Goal: Task Accomplishment & Management: Manage account settings

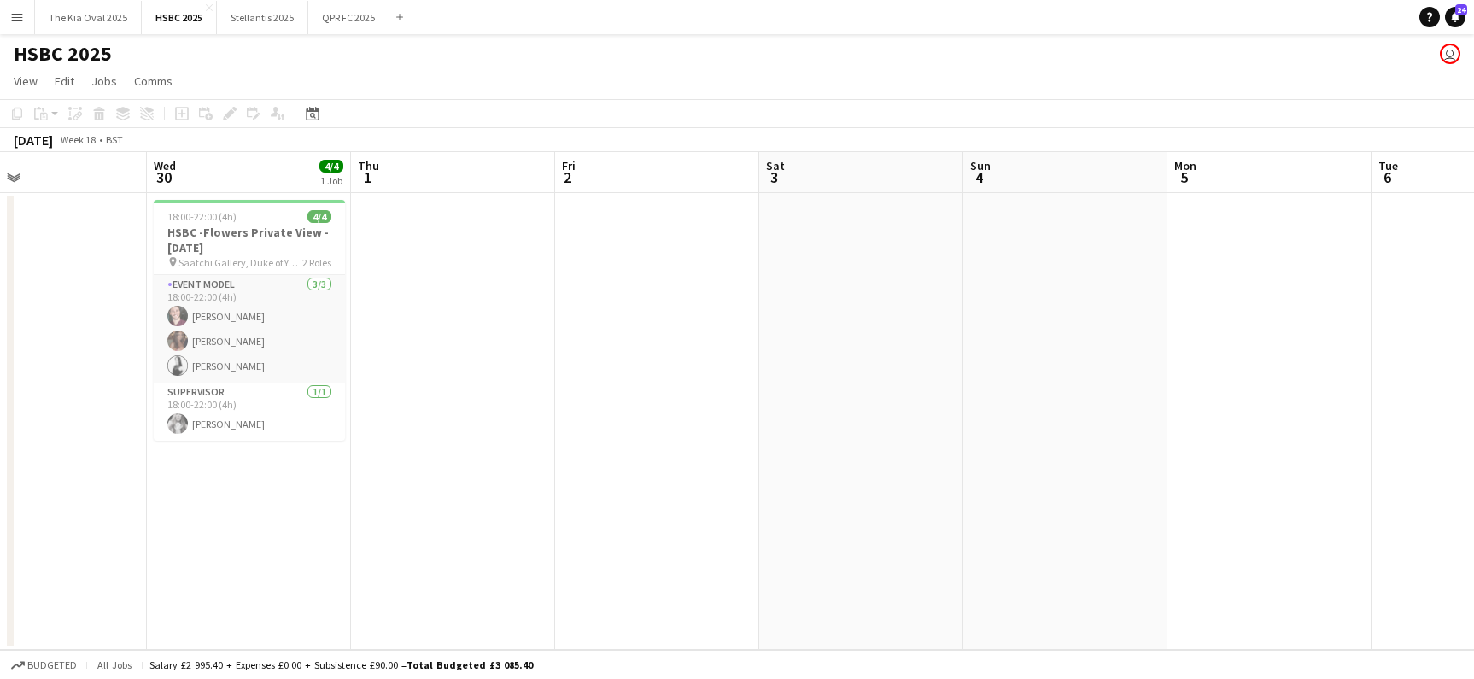
scroll to position [0, 467]
click at [214, 225] on app-job-card "18:00-22:00 (4h) 4/4 HSBC -Flowers Private View - [DATE] pin Saatchi Gallery, D…" at bounding box center [247, 320] width 191 height 241
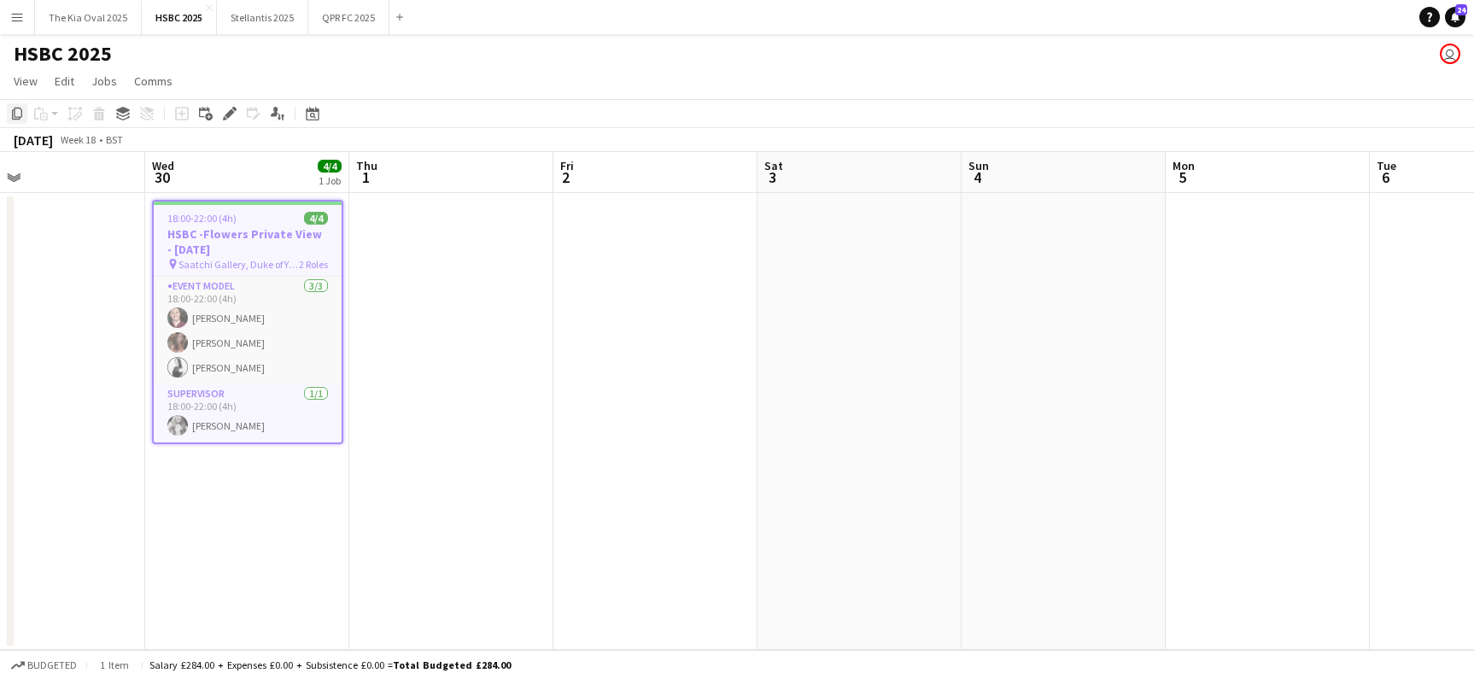
click at [21, 109] on icon at bounding box center [17, 114] width 10 height 12
click at [312, 114] on icon at bounding box center [313, 116] width 6 height 6
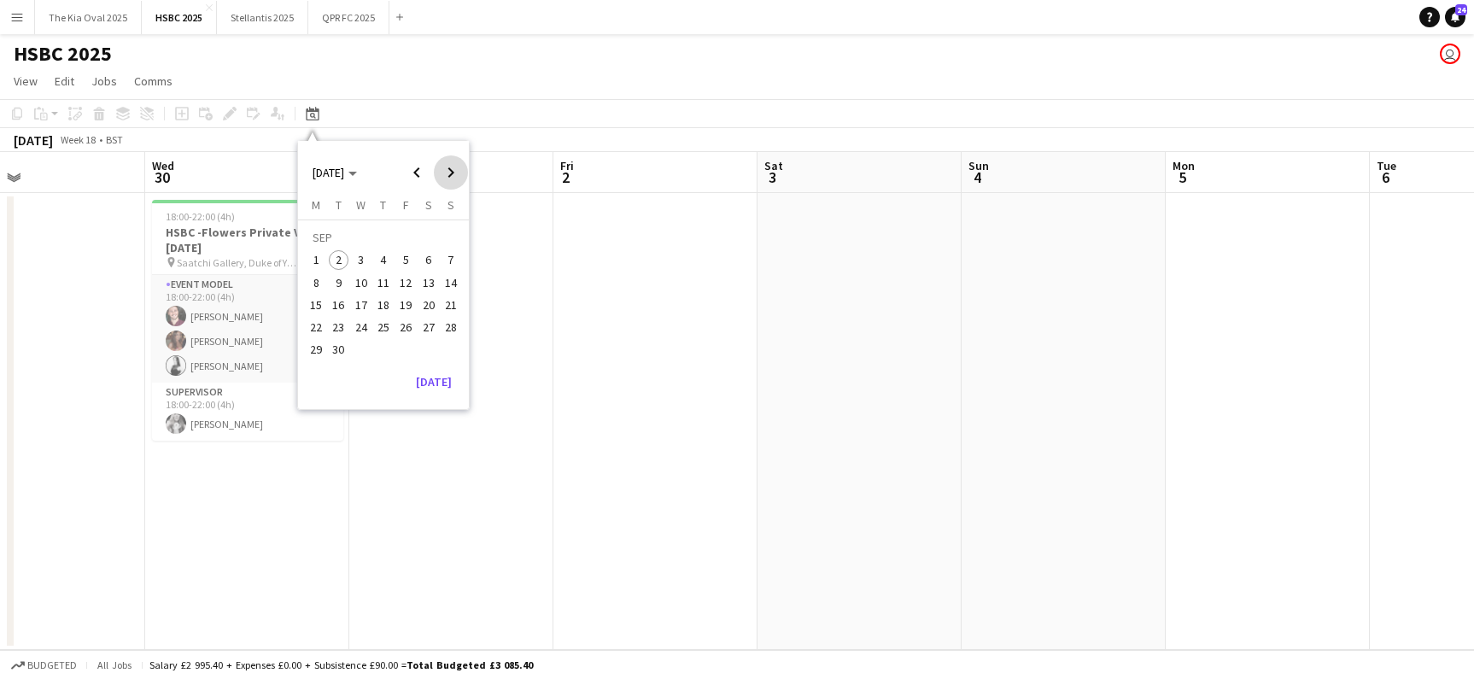
click at [462, 174] on span "Next month" at bounding box center [451, 172] width 34 height 34
click at [342, 281] on span "7" at bounding box center [339, 282] width 20 height 20
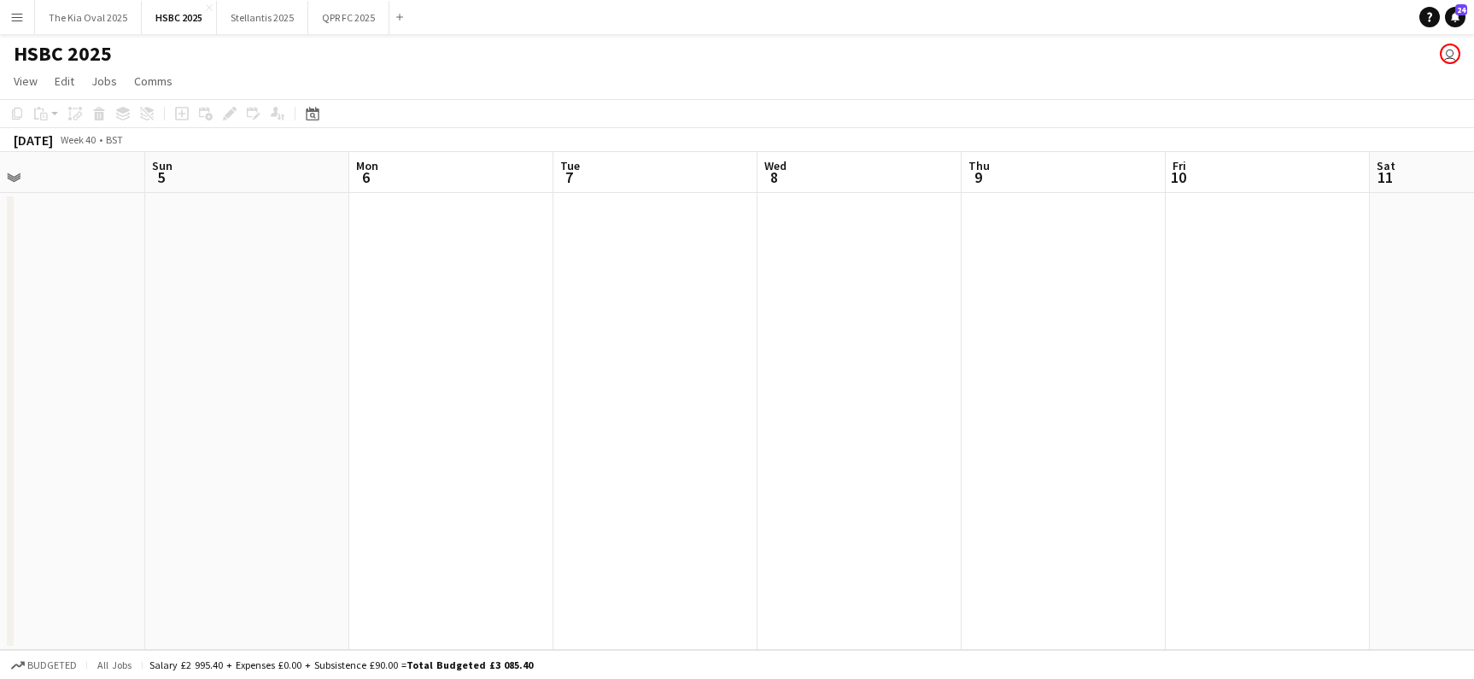
scroll to position [0, 587]
click at [491, 272] on app-date-cell at bounding box center [535, 421] width 204 height 457
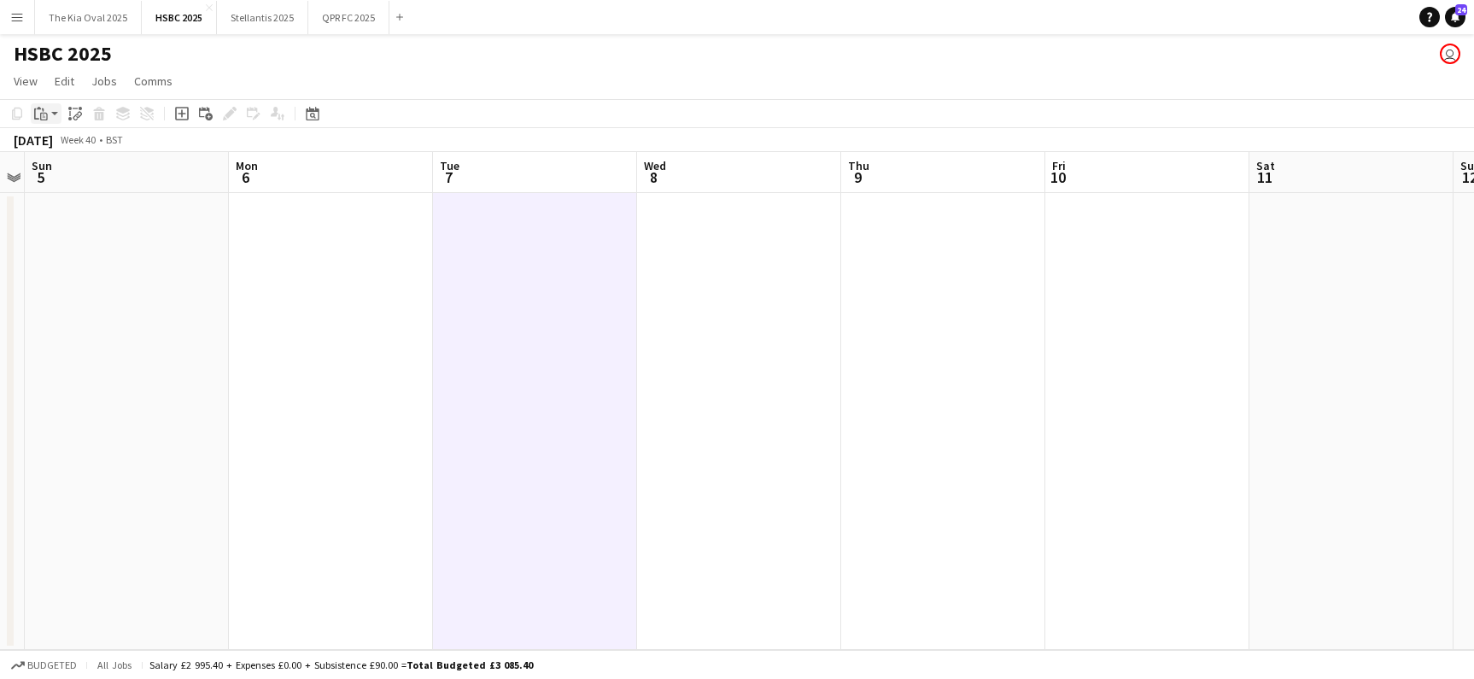
click at [37, 111] on icon "Paste" at bounding box center [41, 114] width 14 height 14
click at [66, 149] on link "Paste Command V" at bounding box center [112, 145] width 135 height 15
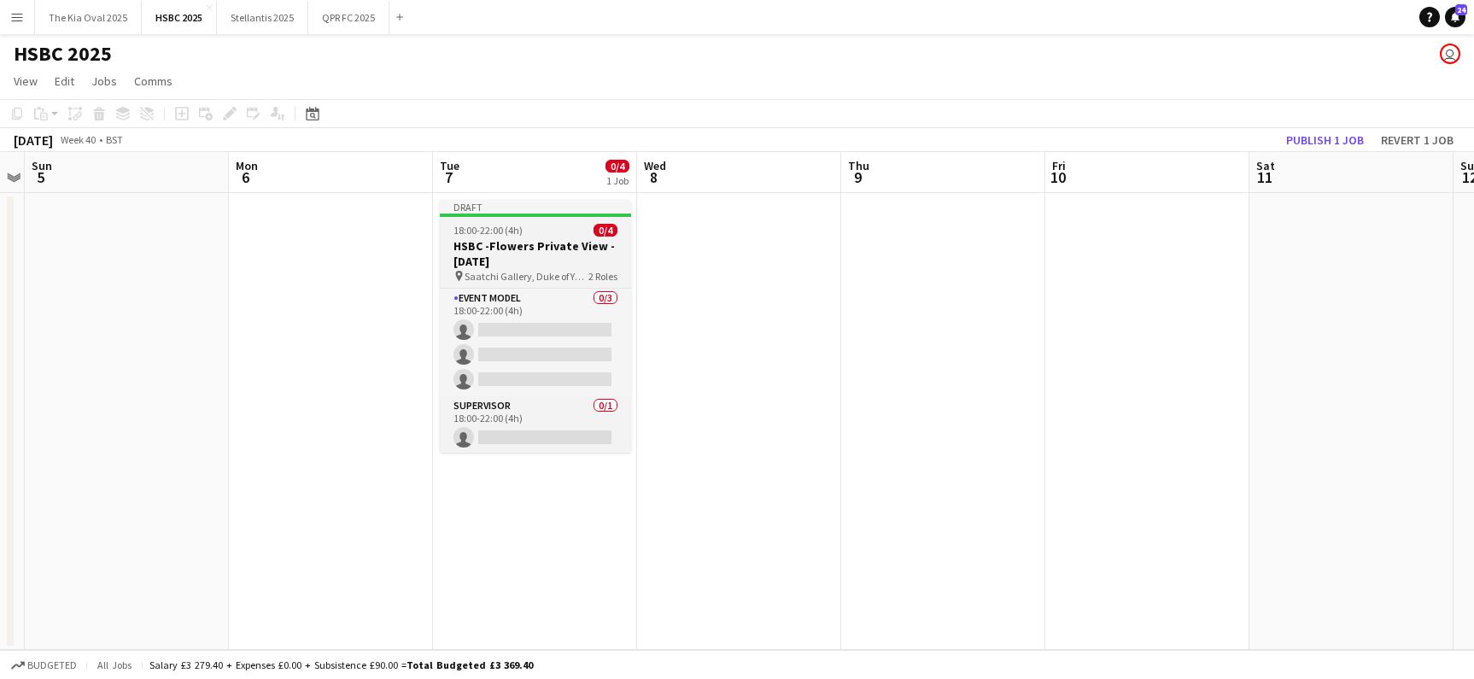
click at [561, 254] on h3 "HSBC -Flowers Private View - [DATE]" at bounding box center [535, 253] width 191 height 31
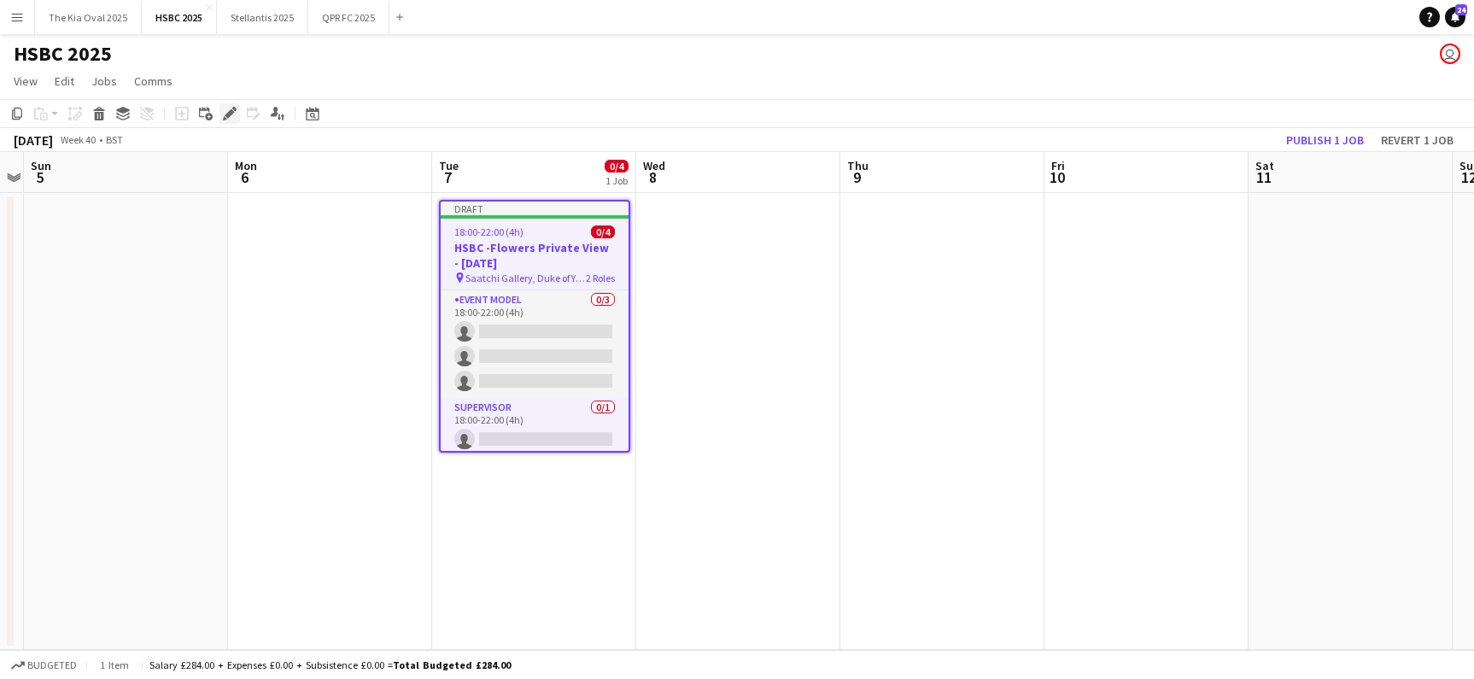
click at [233, 108] on icon at bounding box center [234, 109] width 4 height 4
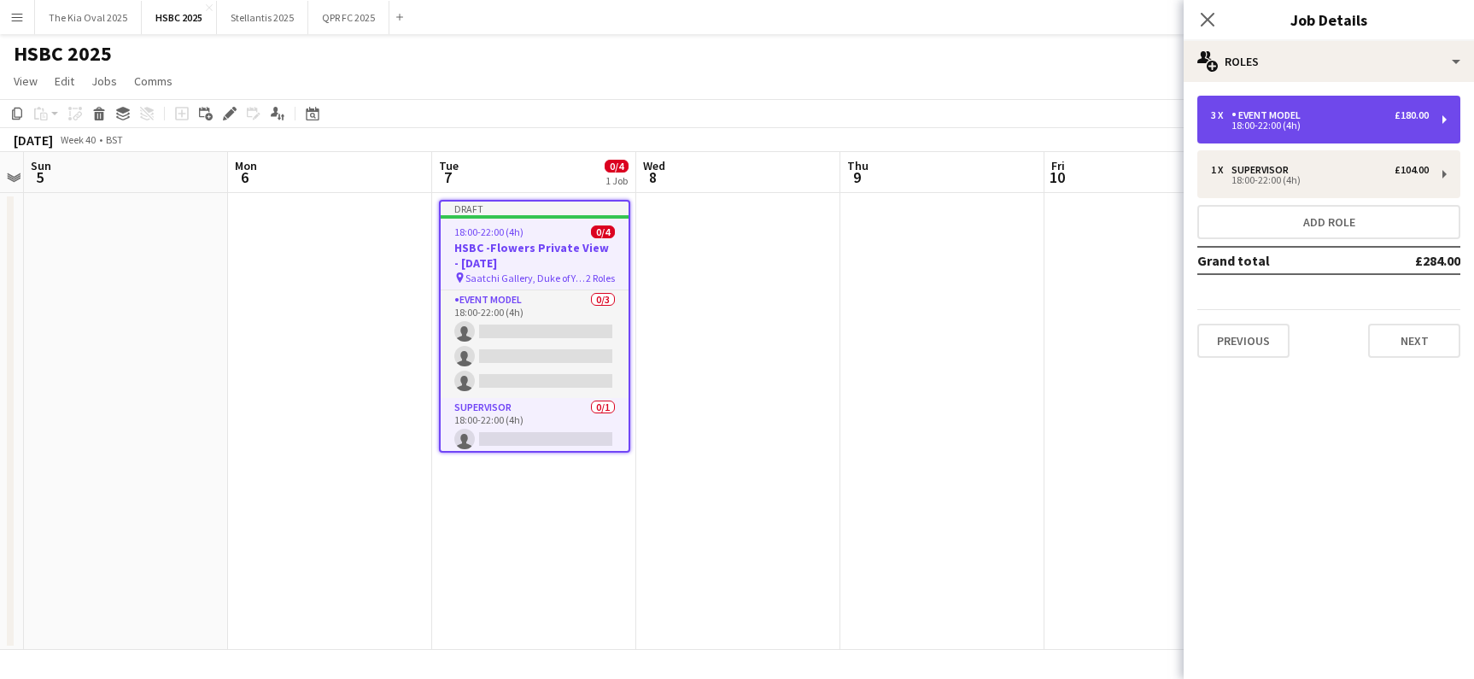
click at [1347, 130] on div "3 x Event Model £180.00 18:00-22:00 (4h)" at bounding box center [1328, 120] width 263 height 48
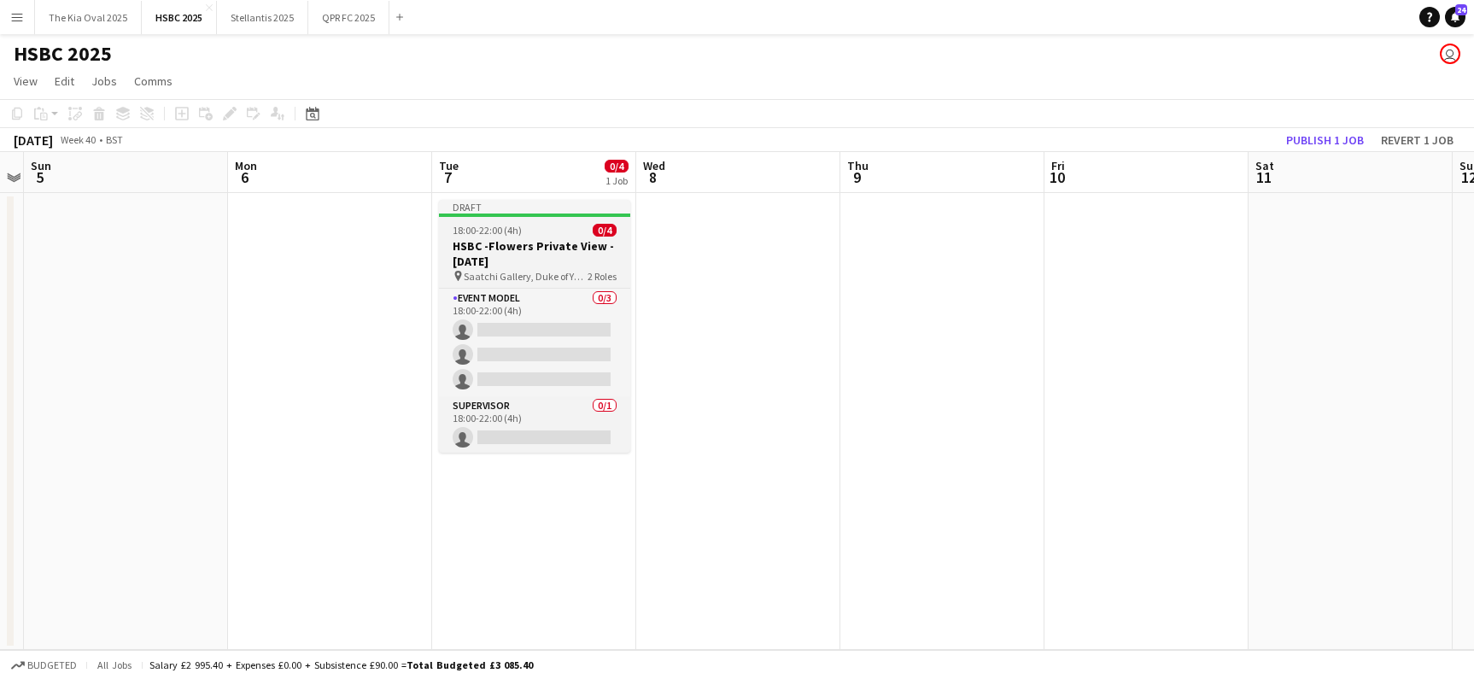
click at [540, 254] on h3 "HSBC -Flowers Private View - [DATE]" at bounding box center [534, 253] width 191 height 31
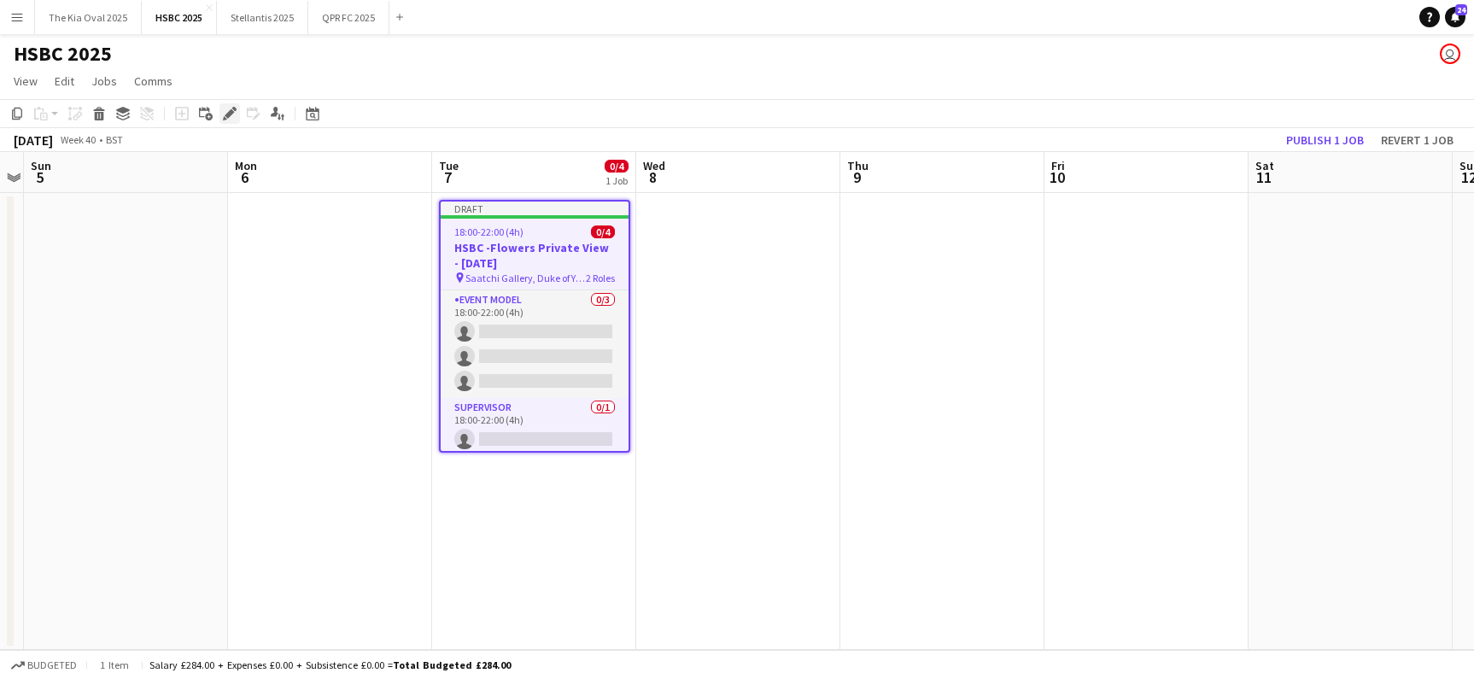
click at [227, 112] on icon at bounding box center [229, 113] width 9 height 9
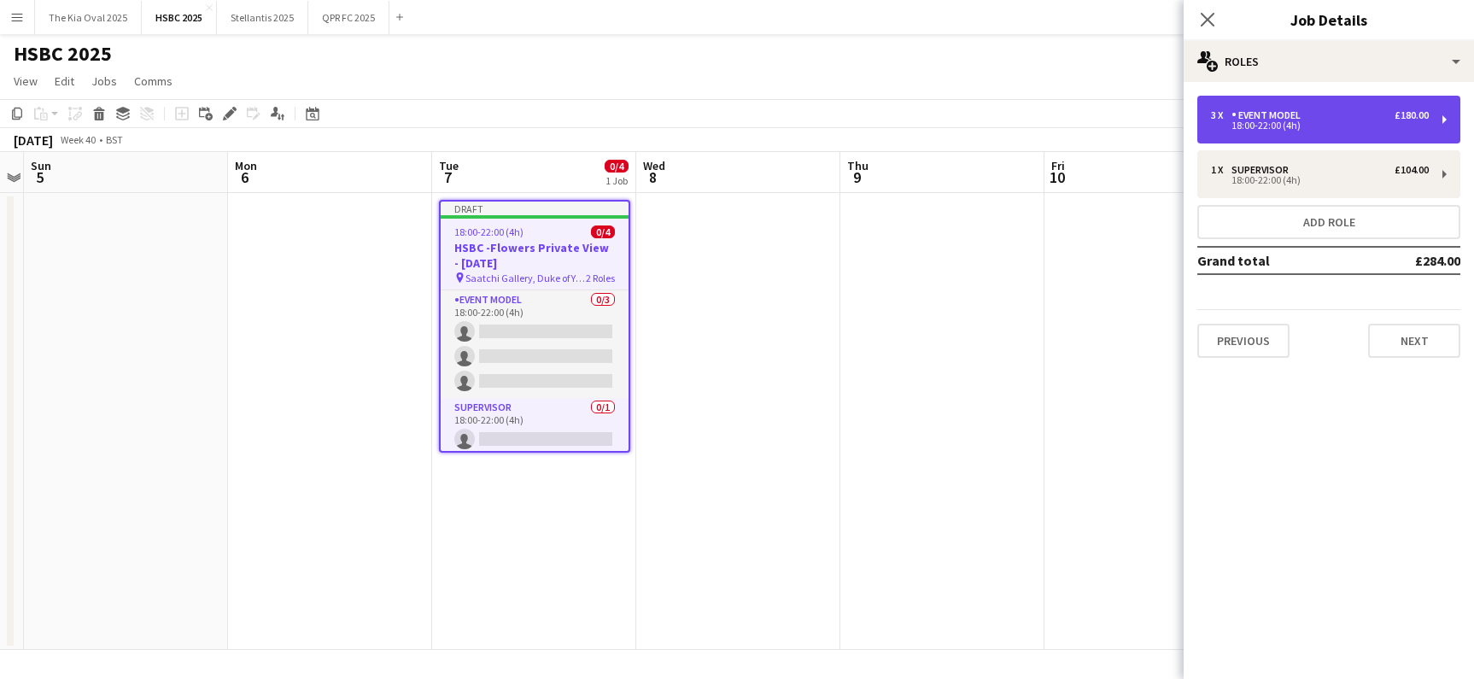
click at [1333, 123] on div "18:00-22:00 (4h)" at bounding box center [1320, 125] width 218 height 9
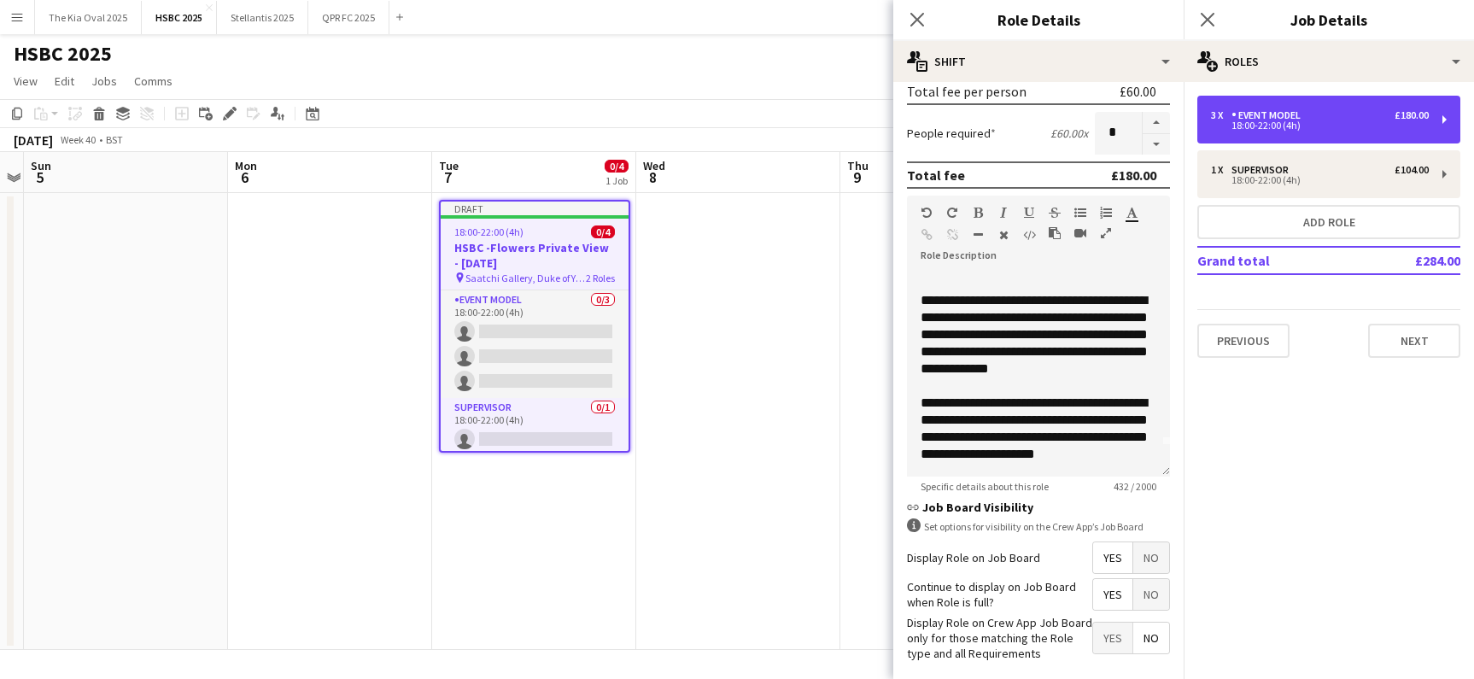
scroll to position [408, 0]
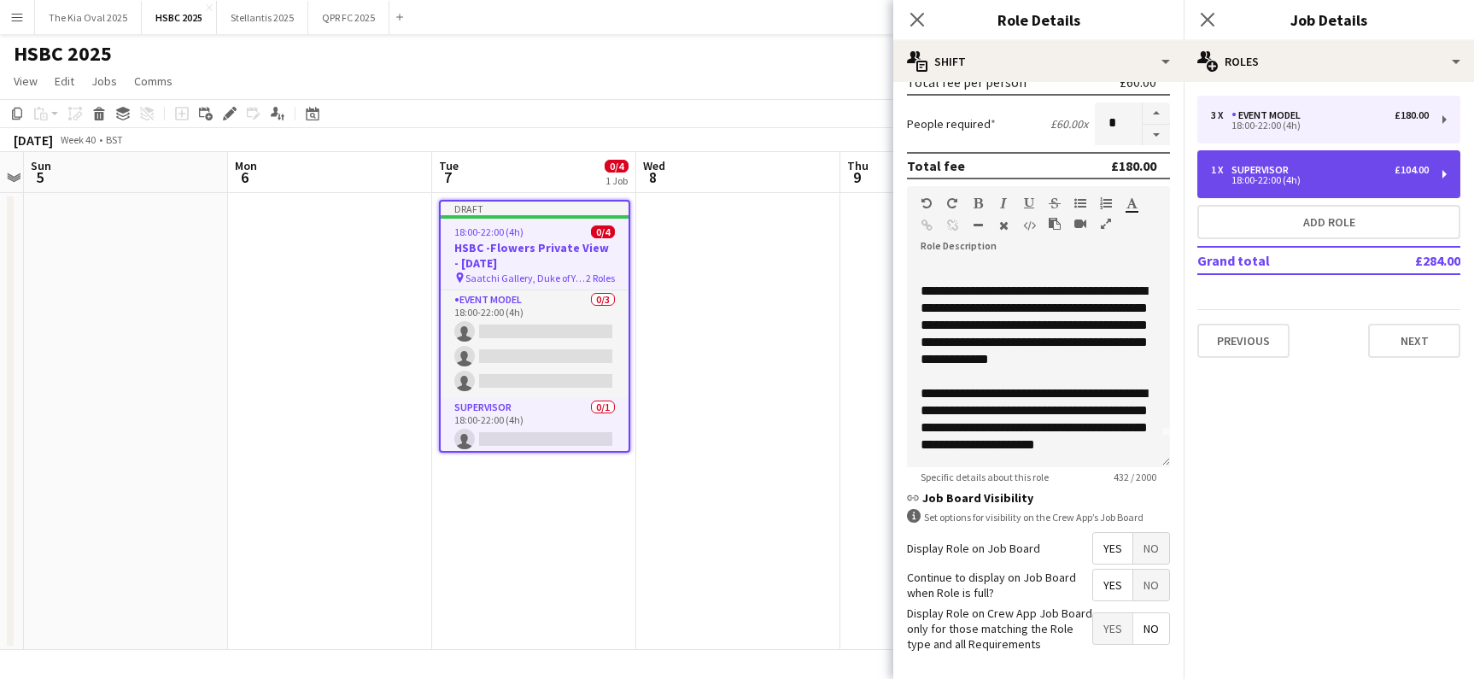
drag, startPoint x: 1267, startPoint y: 170, endPoint x: 1262, endPoint y: 179, distance: 10.7
click at [1266, 172] on div "Supervisor" at bounding box center [1263, 170] width 64 height 12
type input "**********"
type input "******"
type input "*"
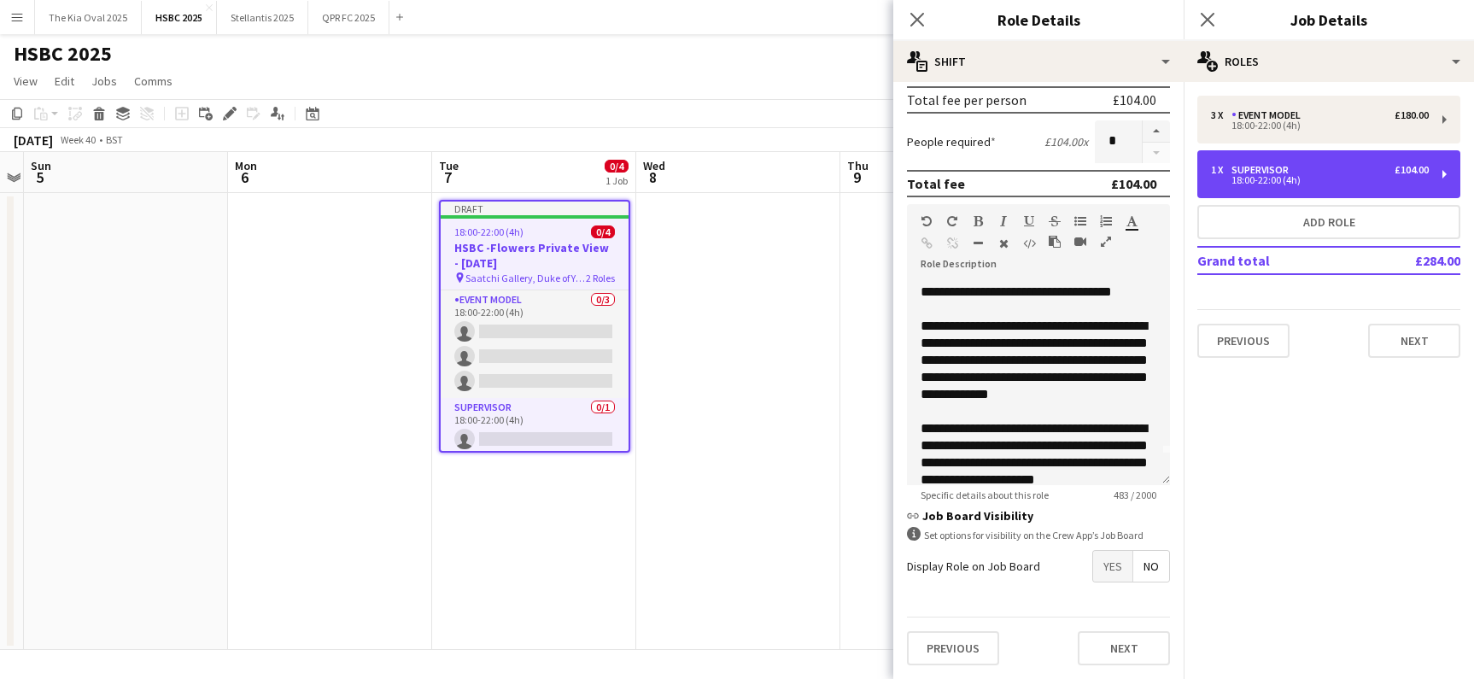
scroll to position [65, 0]
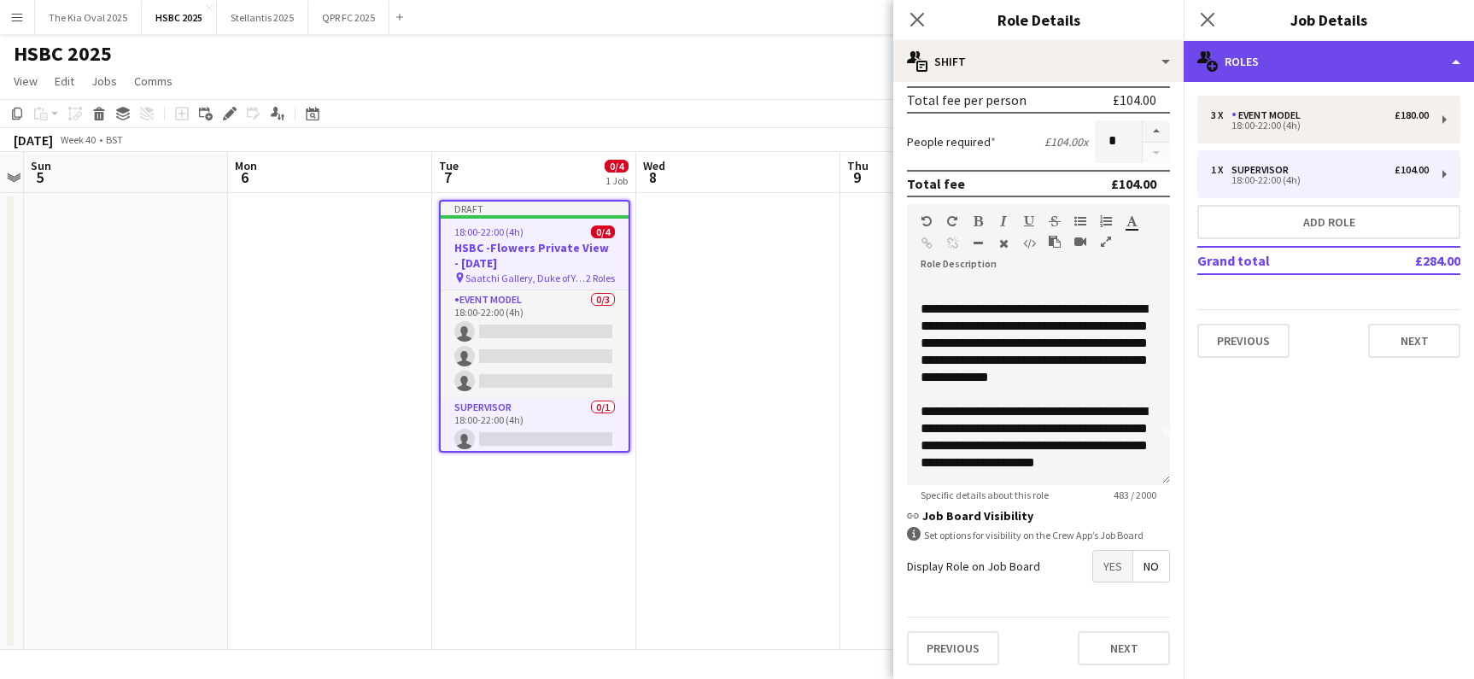
click at [1296, 60] on div "multiple-users-add Roles" at bounding box center [1328, 61] width 290 height 41
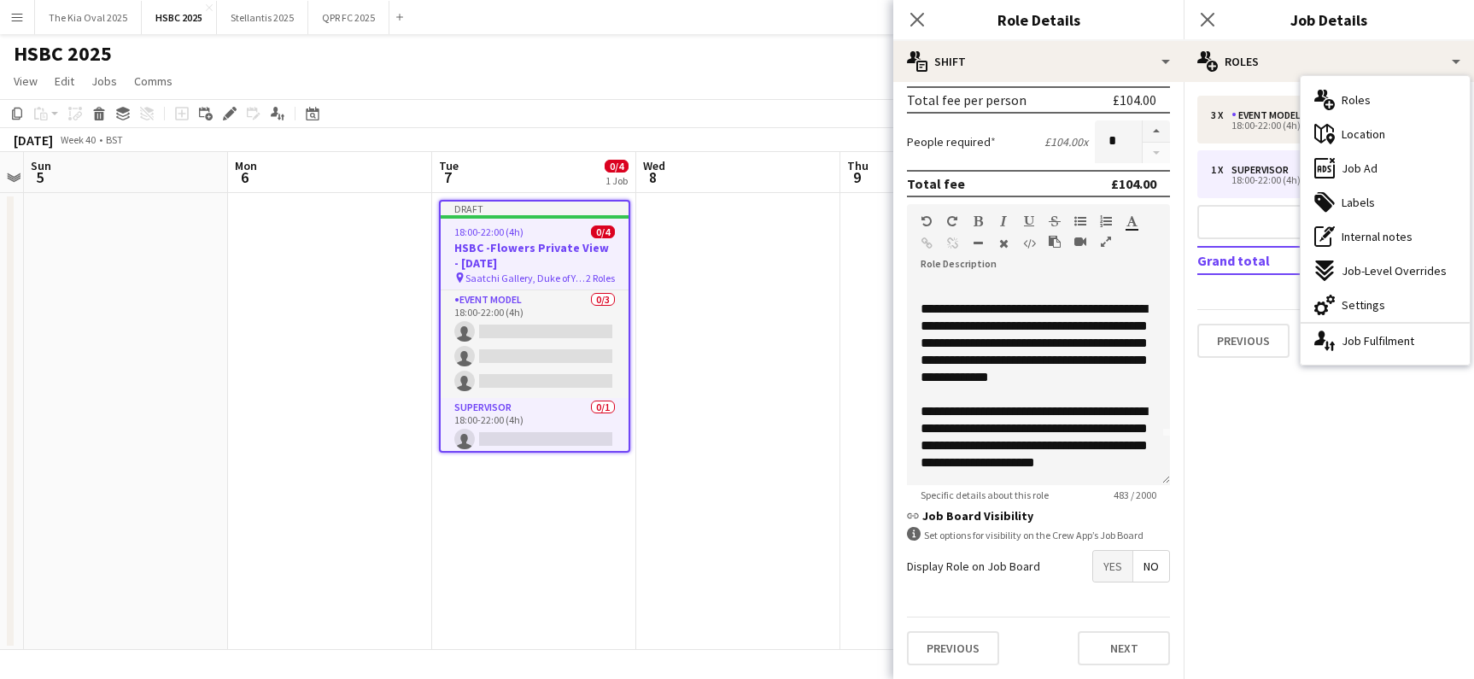
click at [1400, 306] on div "cog-double-3 Settings" at bounding box center [1384, 305] width 169 height 34
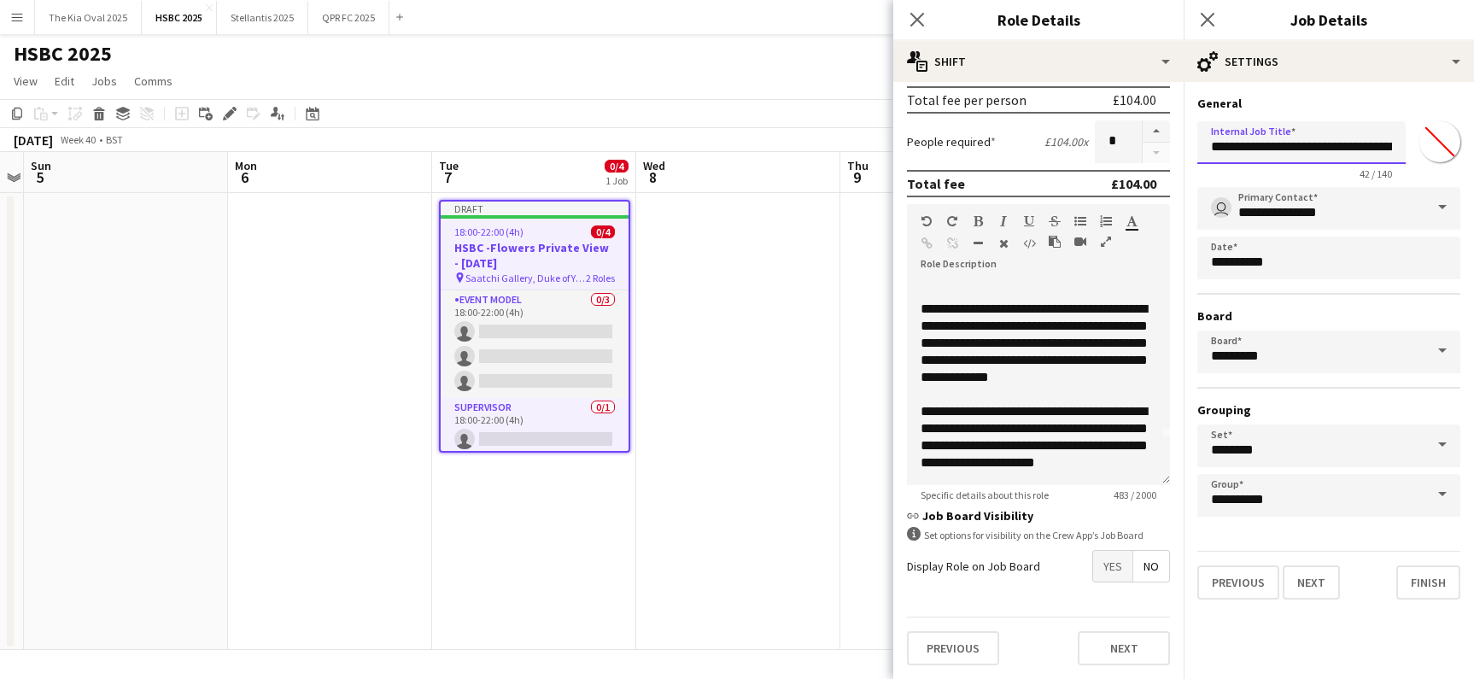
drag, startPoint x: 1369, startPoint y: 147, endPoint x: 1253, endPoint y: 147, distance: 115.3
click at [1249, 146] on input "**********" at bounding box center [1301, 142] width 208 height 43
drag, startPoint x: 1375, startPoint y: 147, endPoint x: 1322, endPoint y: 147, distance: 52.9
click at [1322, 146] on input "**********" at bounding box center [1301, 142] width 208 height 43
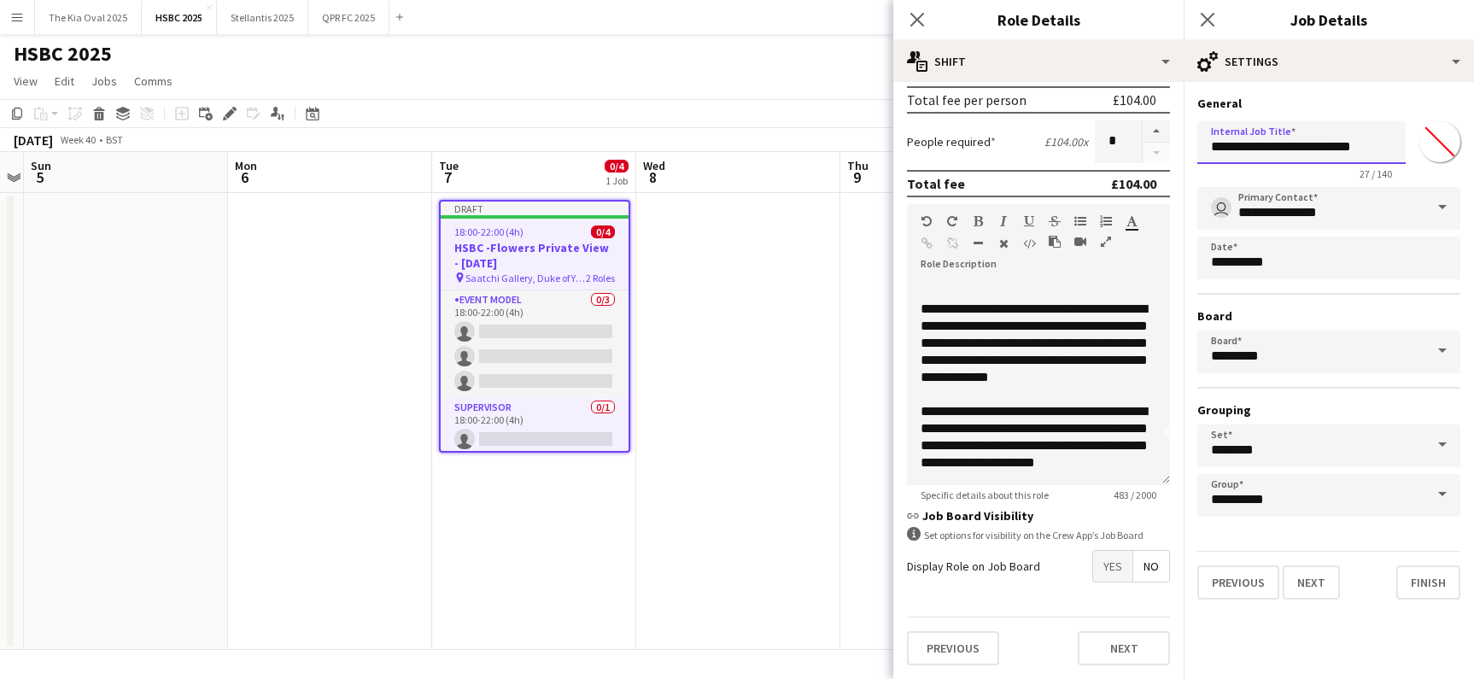
scroll to position [0, 0]
type input "**********"
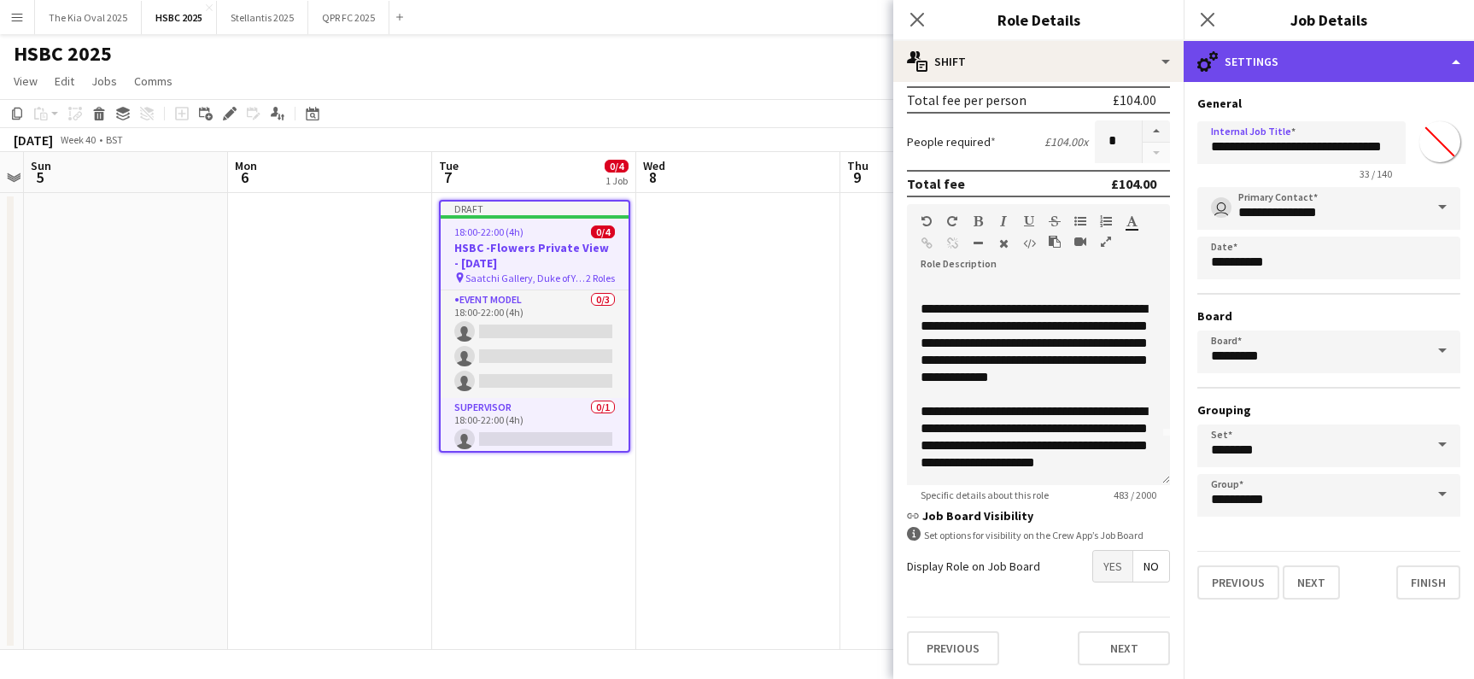
click at [1294, 56] on div "cog-double-3 Settings" at bounding box center [1328, 61] width 290 height 41
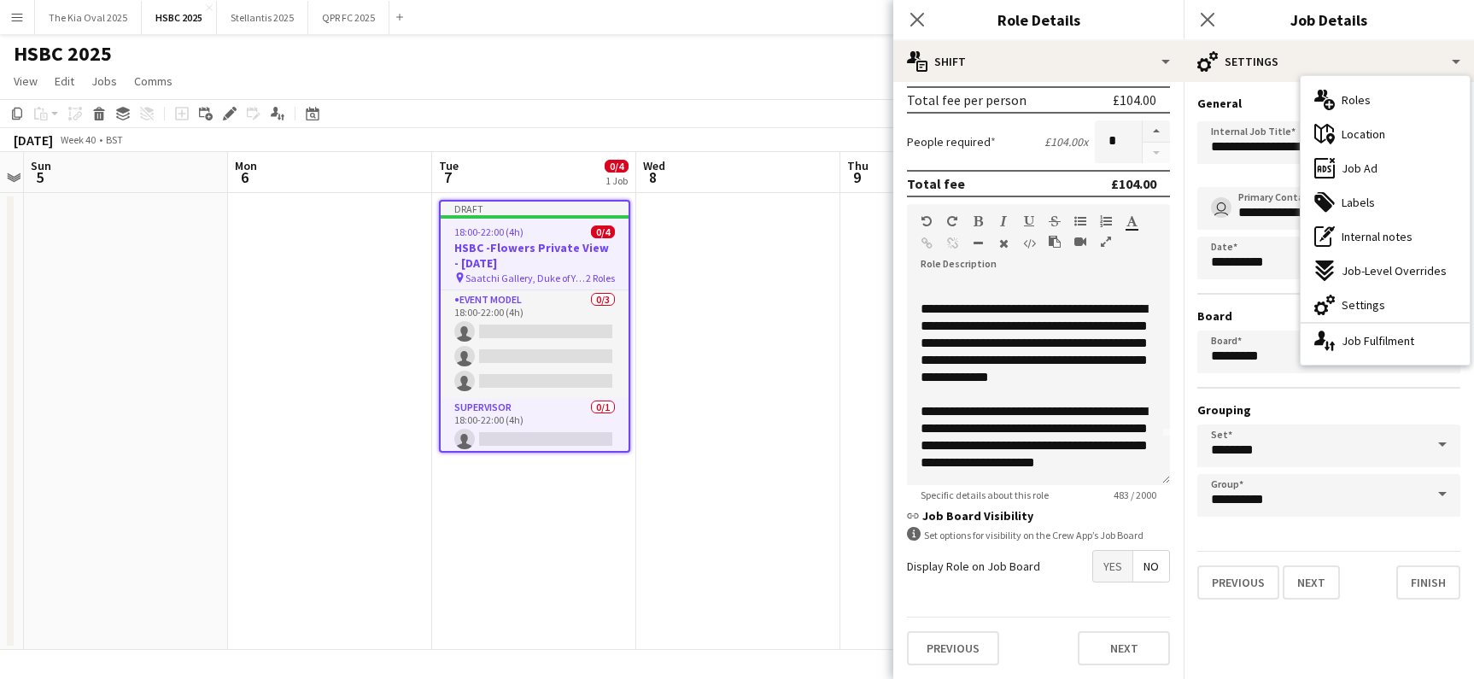
click at [1386, 207] on div "tags-double Labels" at bounding box center [1384, 202] width 169 height 34
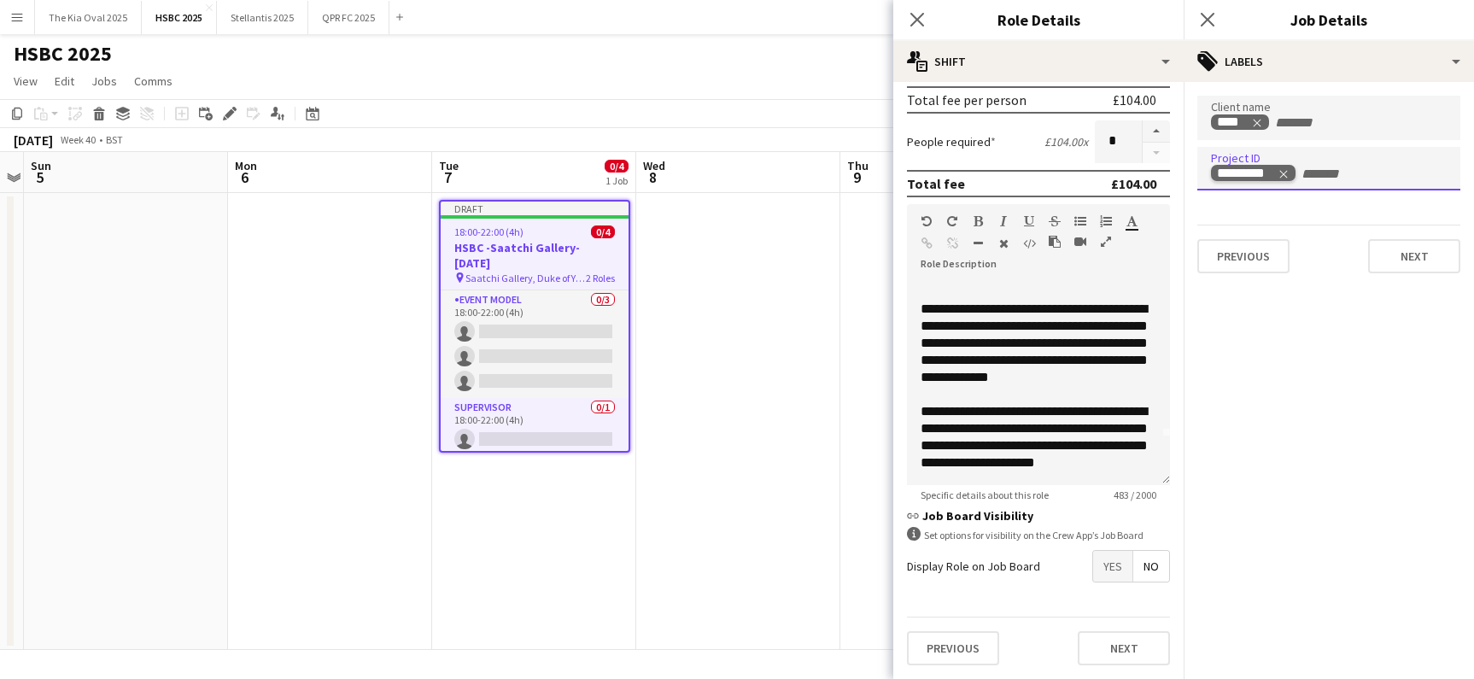
click at [1287, 171] on icon "Remove tag" at bounding box center [1283, 174] width 12 height 12
type input "*********"
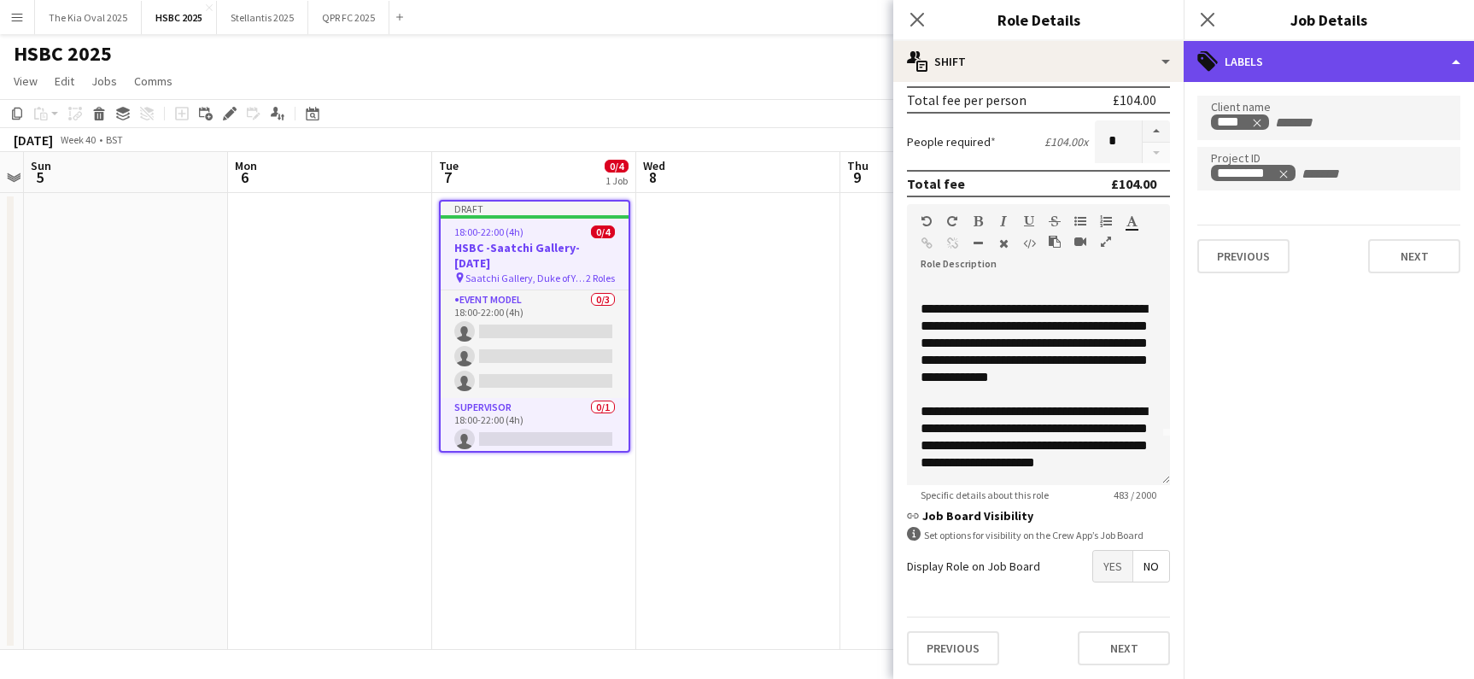
click at [1331, 54] on div "tags-double Labels" at bounding box center [1328, 61] width 290 height 41
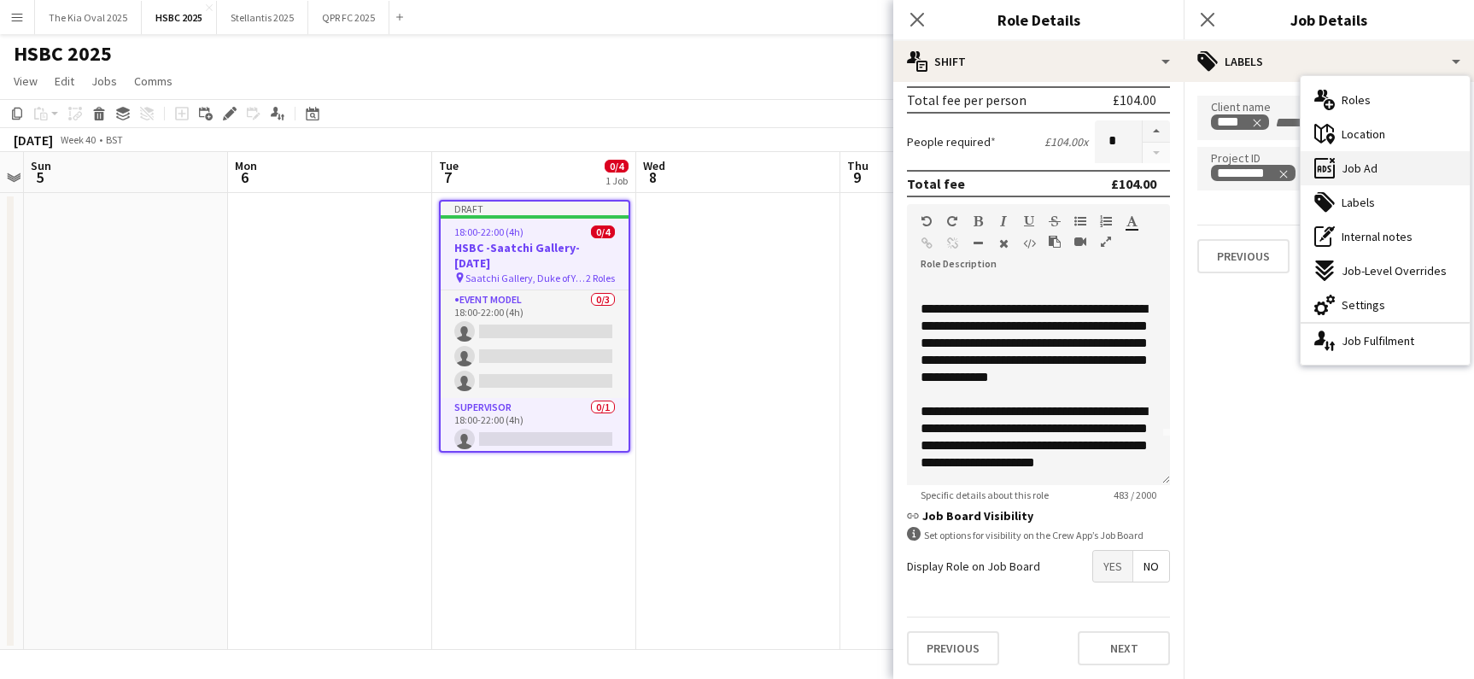
click at [1387, 164] on div "ads-window Job Ad" at bounding box center [1384, 168] width 169 height 34
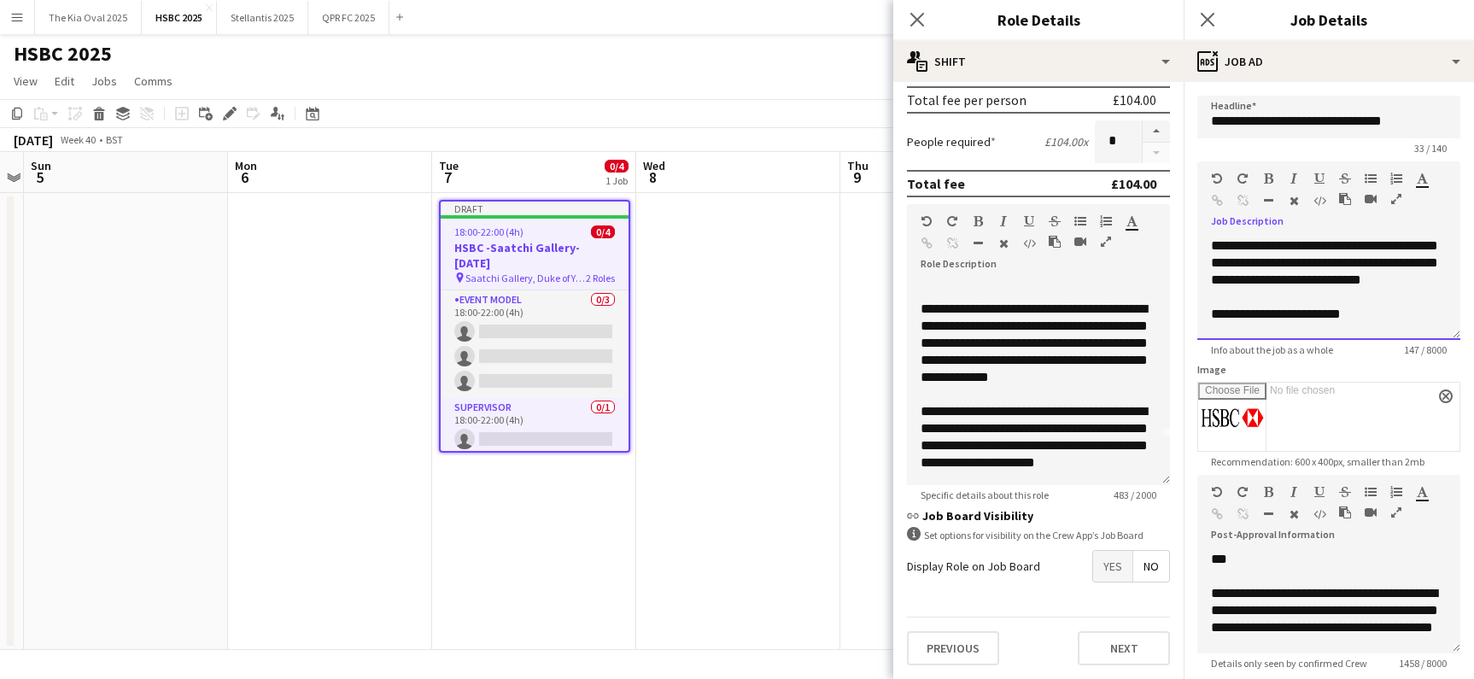
drag, startPoint x: 1266, startPoint y: 262, endPoint x: 1200, endPoint y: 260, distance: 66.6
click at [1201, 260] on div "**********" at bounding box center [1328, 288] width 263 height 102
drag, startPoint x: 1354, startPoint y: 279, endPoint x: 1229, endPoint y: 277, distance: 125.5
click at [1229, 277] on div "**********" at bounding box center [1328, 288] width 263 height 102
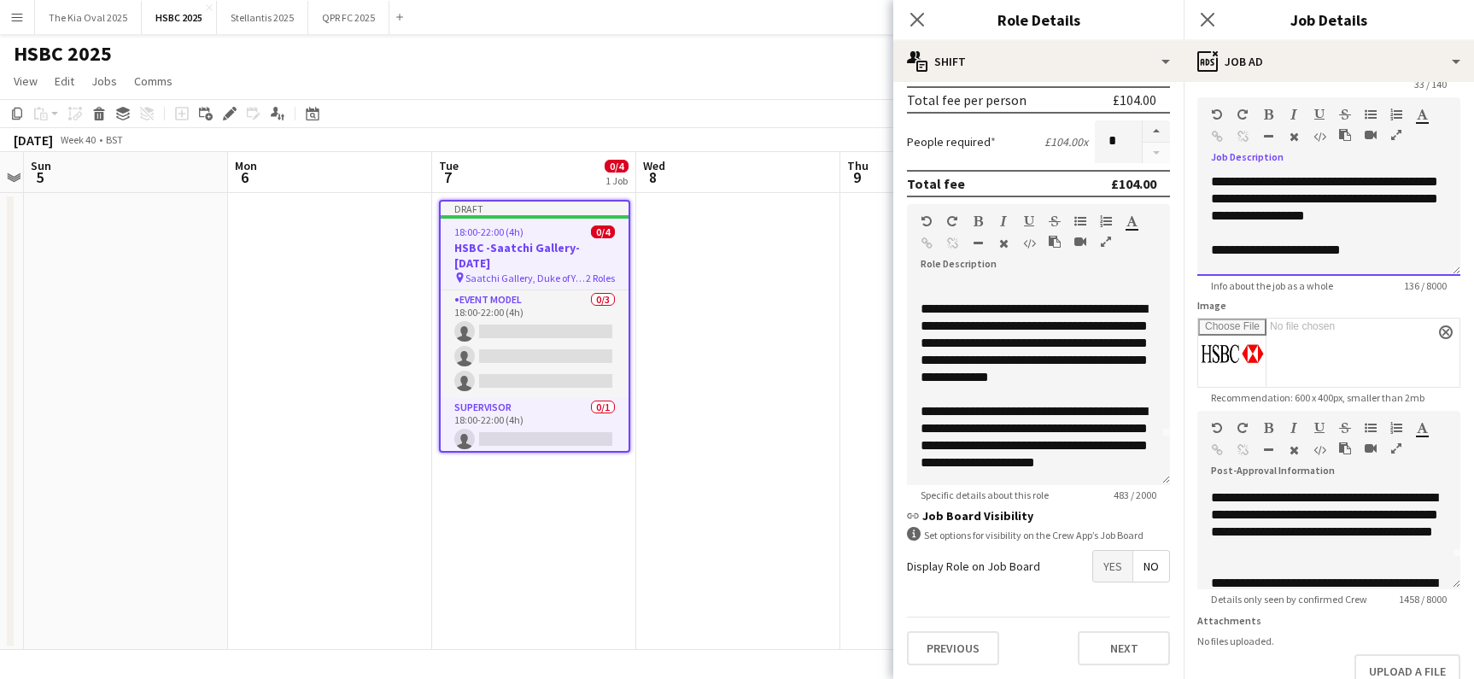
scroll to position [39, 0]
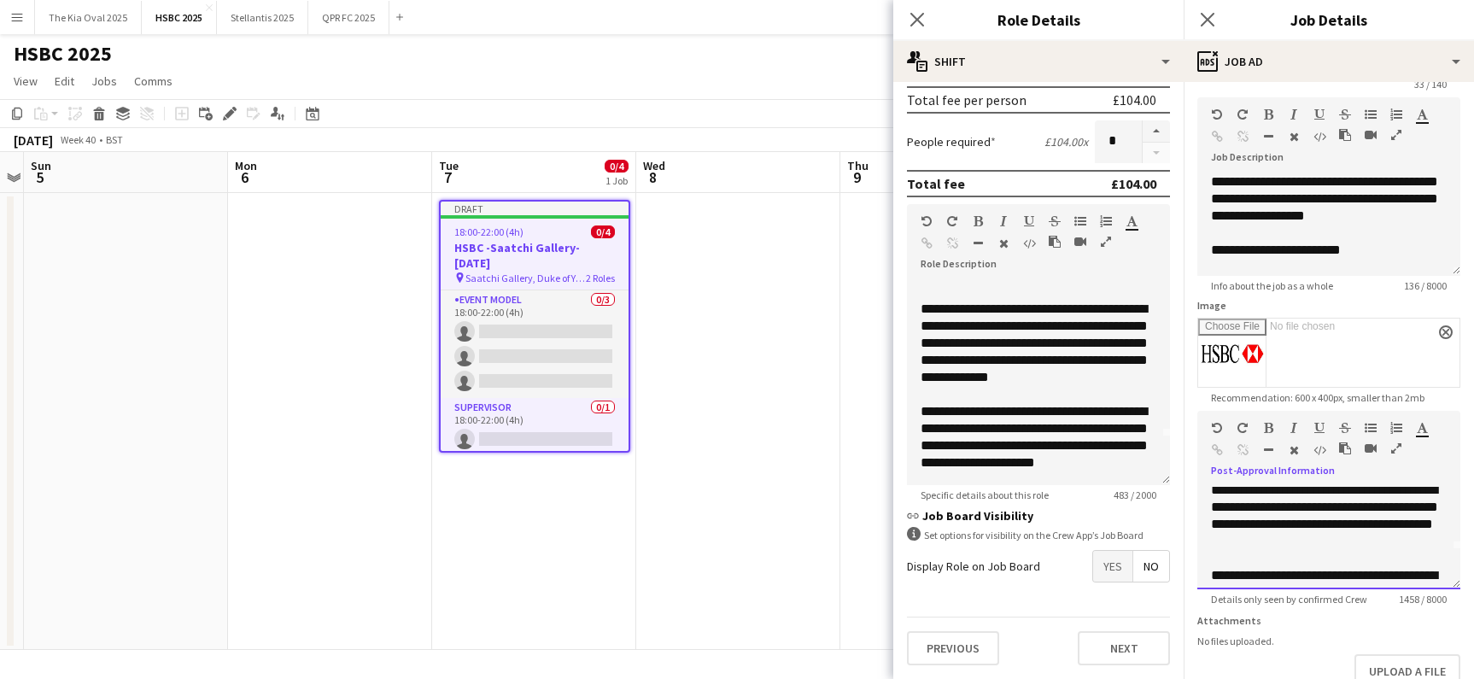
drag, startPoint x: 1371, startPoint y: 505, endPoint x: 1450, endPoint y: 499, distance: 78.8
click at [1450, 499] on div "**********" at bounding box center [1328, 538] width 263 height 102
drag, startPoint x: 1396, startPoint y: 524, endPoint x: 1273, endPoint y: 522, distance: 123.0
click at [1275, 523] on div "**********" at bounding box center [1329, 516] width 236 height 68
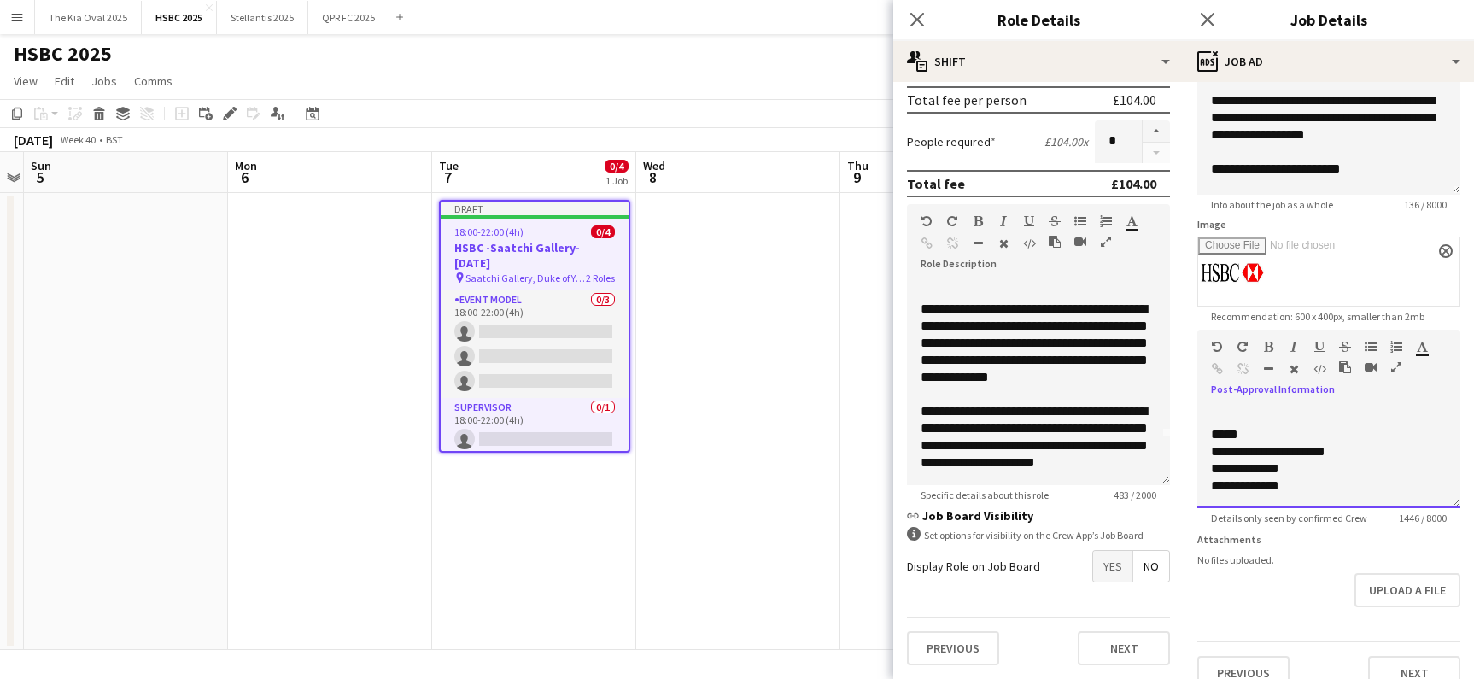
scroll to position [169, 0]
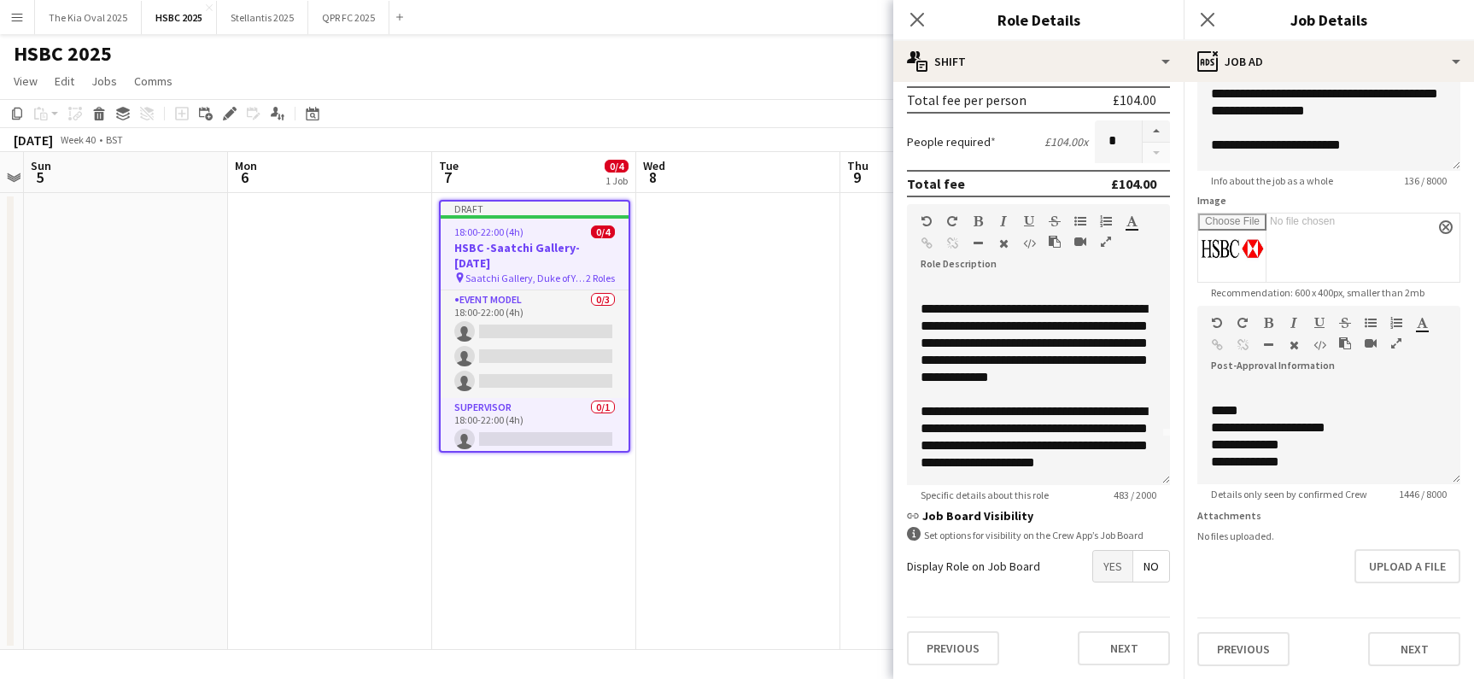
click at [1315, 581] on div "Upload a file" at bounding box center [1328, 566] width 263 height 34
click at [797, 547] on app-date-cell at bounding box center [738, 421] width 204 height 457
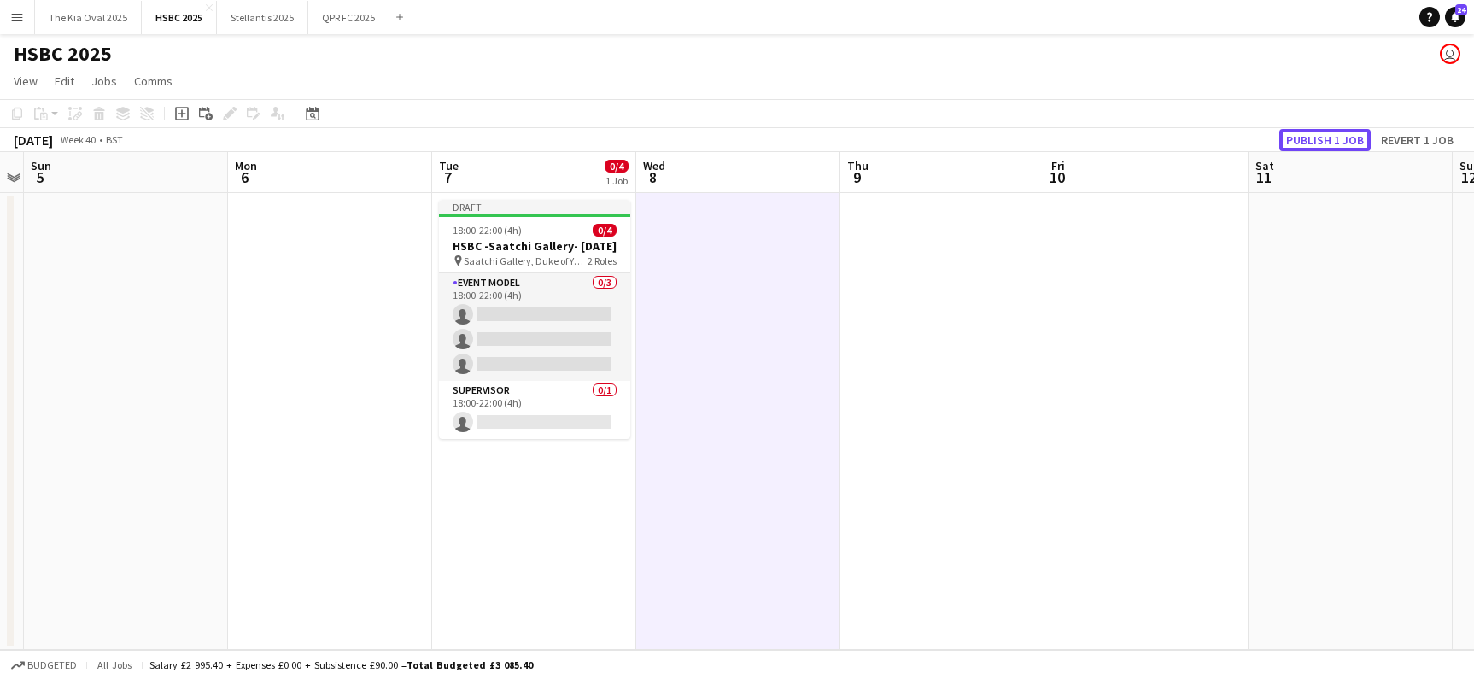
drag, startPoint x: 1307, startPoint y: 133, endPoint x: 1291, endPoint y: 143, distance: 18.7
click at [1307, 133] on button "Publish 1 job" at bounding box center [1324, 140] width 91 height 22
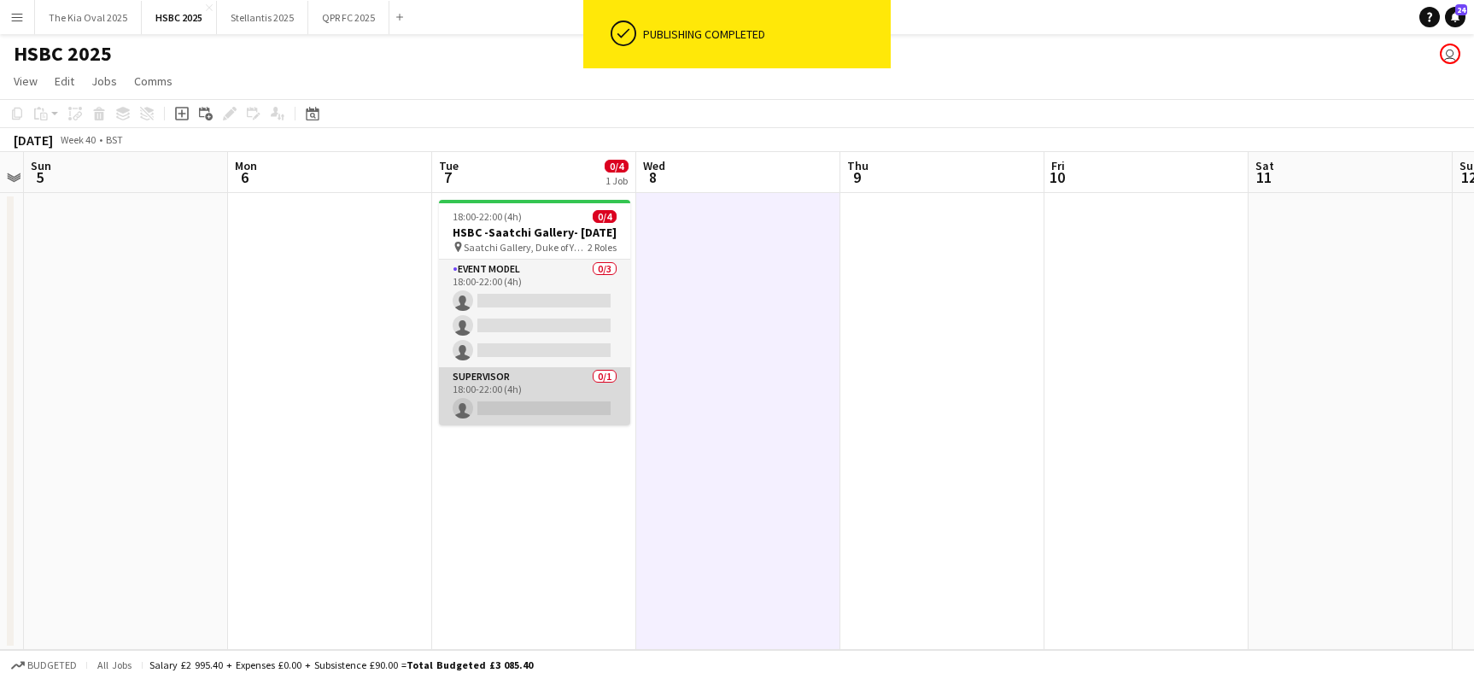
click at [549, 406] on app-card-role "Supervisor 0/1 18:00-22:00 (4h) single-neutral-actions" at bounding box center [534, 396] width 191 height 58
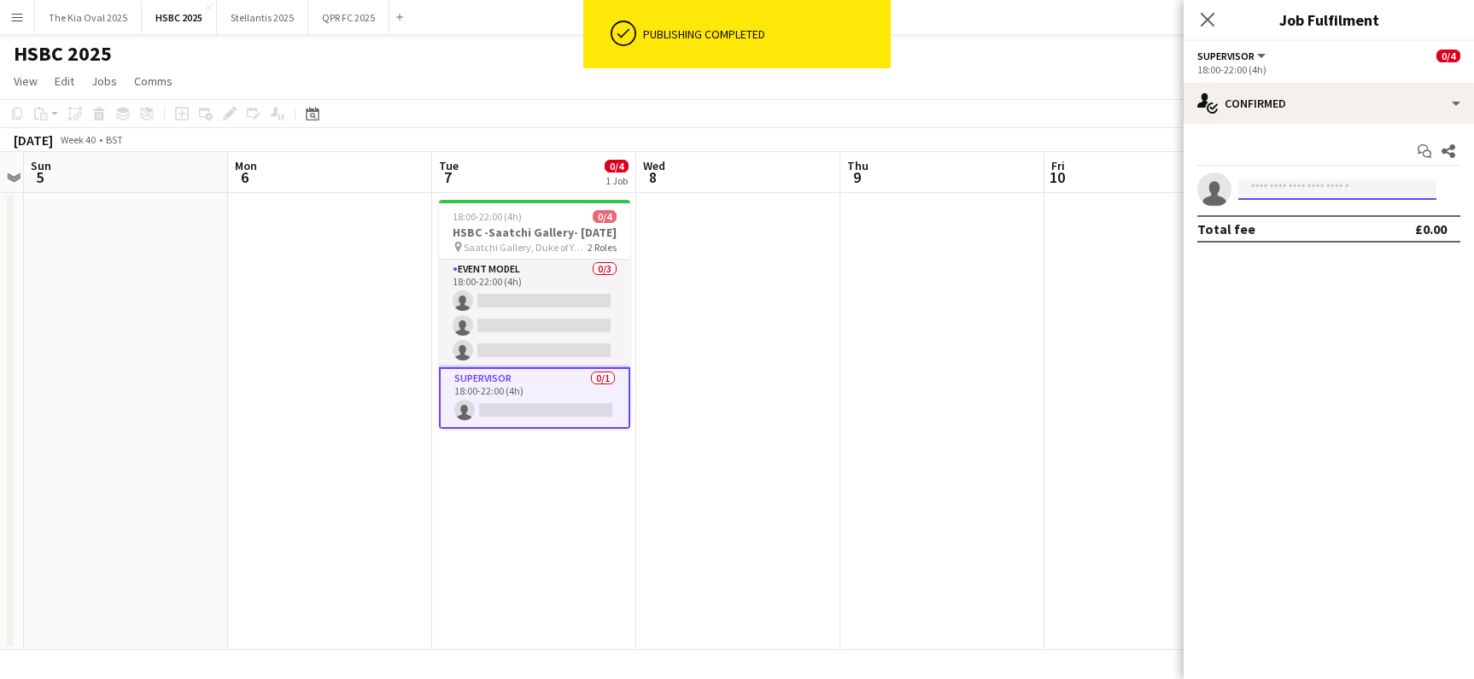
click at [1341, 182] on input at bounding box center [1337, 189] width 198 height 20
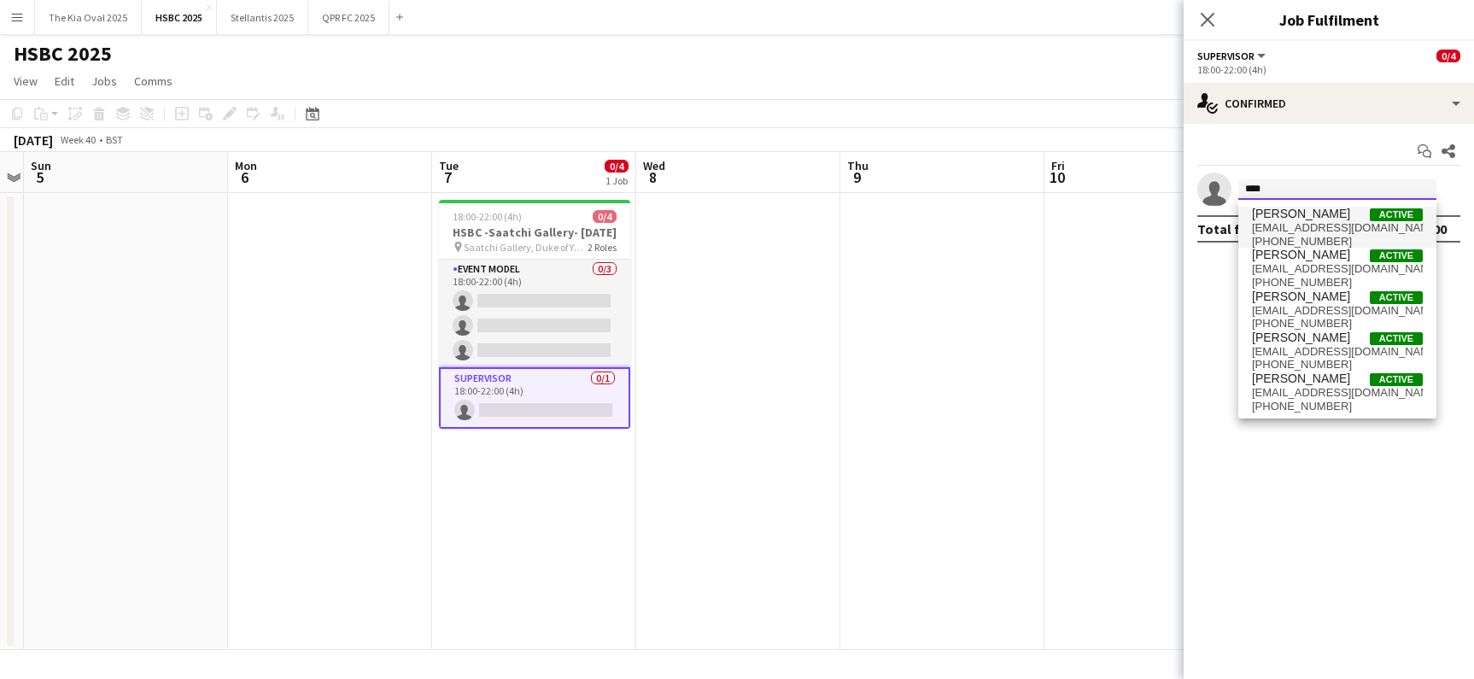
type input "****"
click at [1349, 214] on span "Ella Bradley Active" at bounding box center [1337, 214] width 171 height 15
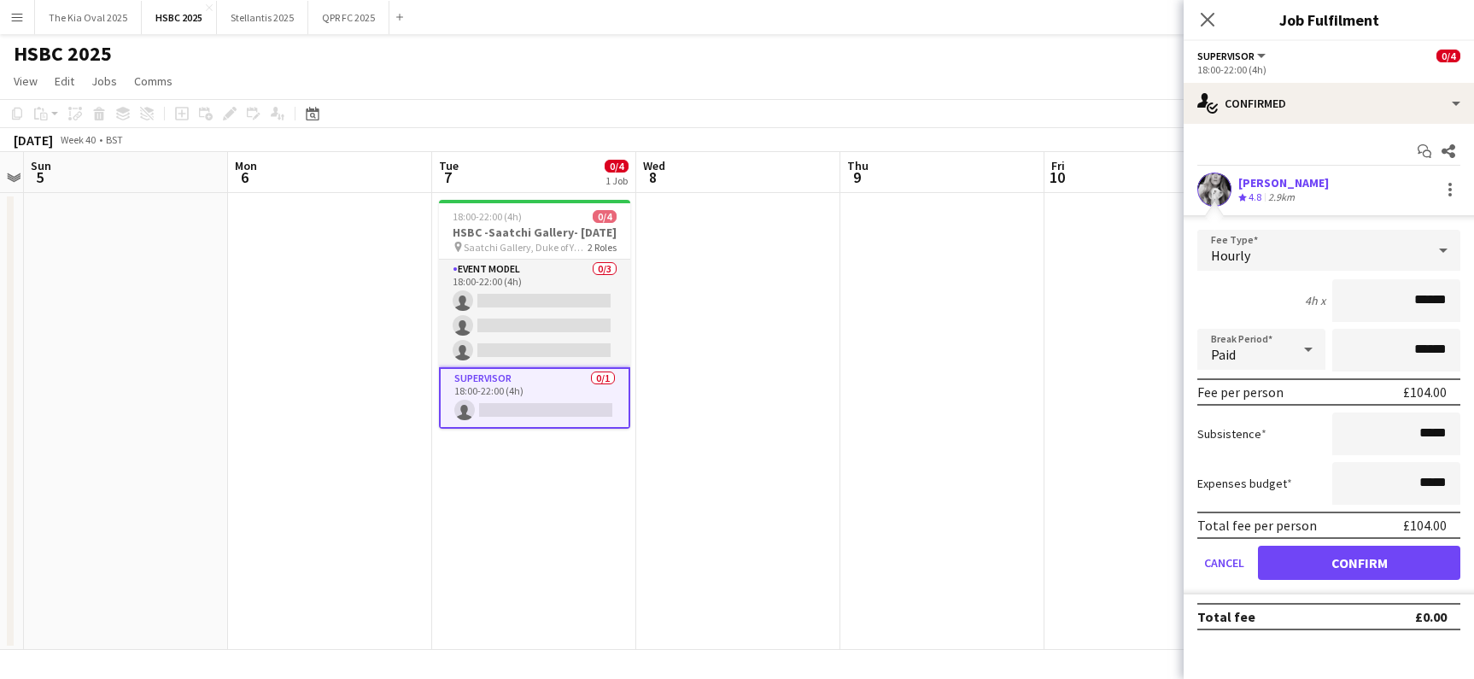
click button "Confirm" at bounding box center [1359, 563] width 202 height 34
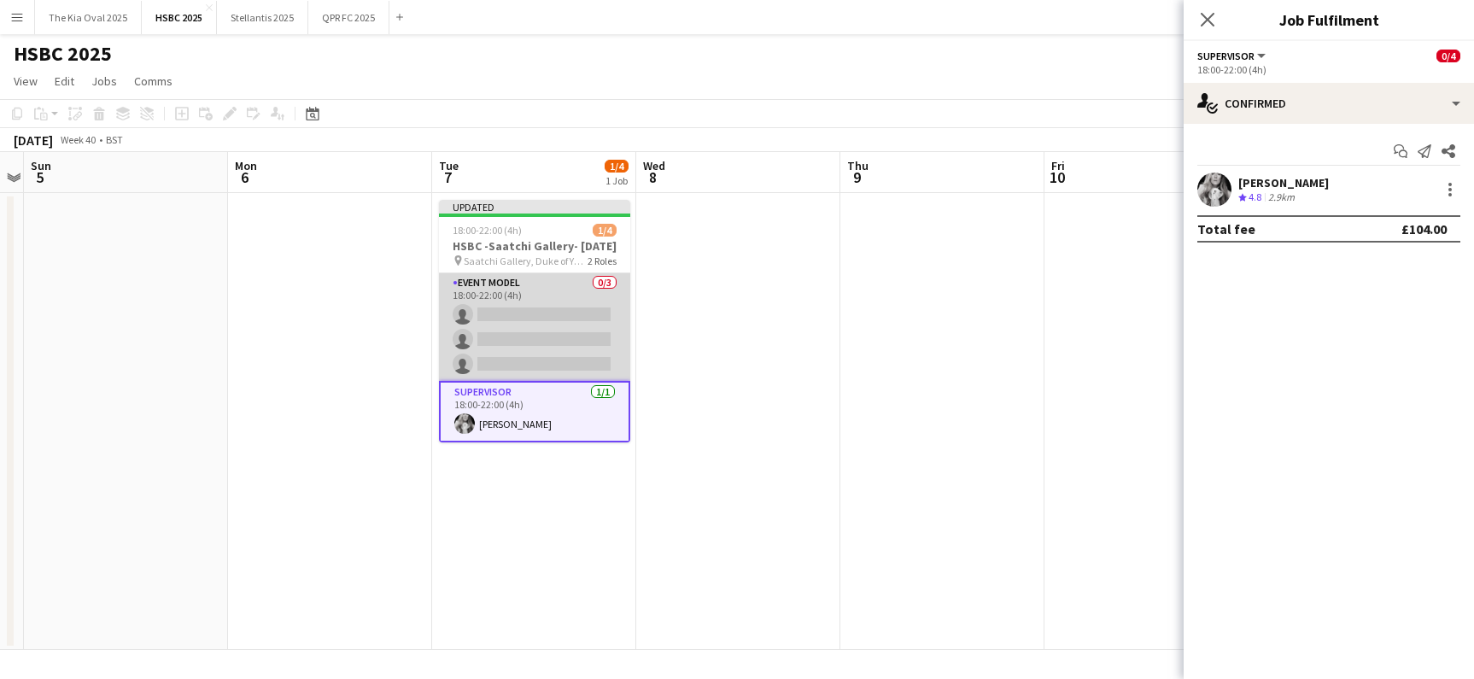
click at [626, 315] on app-card-role "Event Model 0/3 18:00-22:00 (4h) single-neutral-actions single-neutral-actions …" at bounding box center [534, 327] width 191 height 108
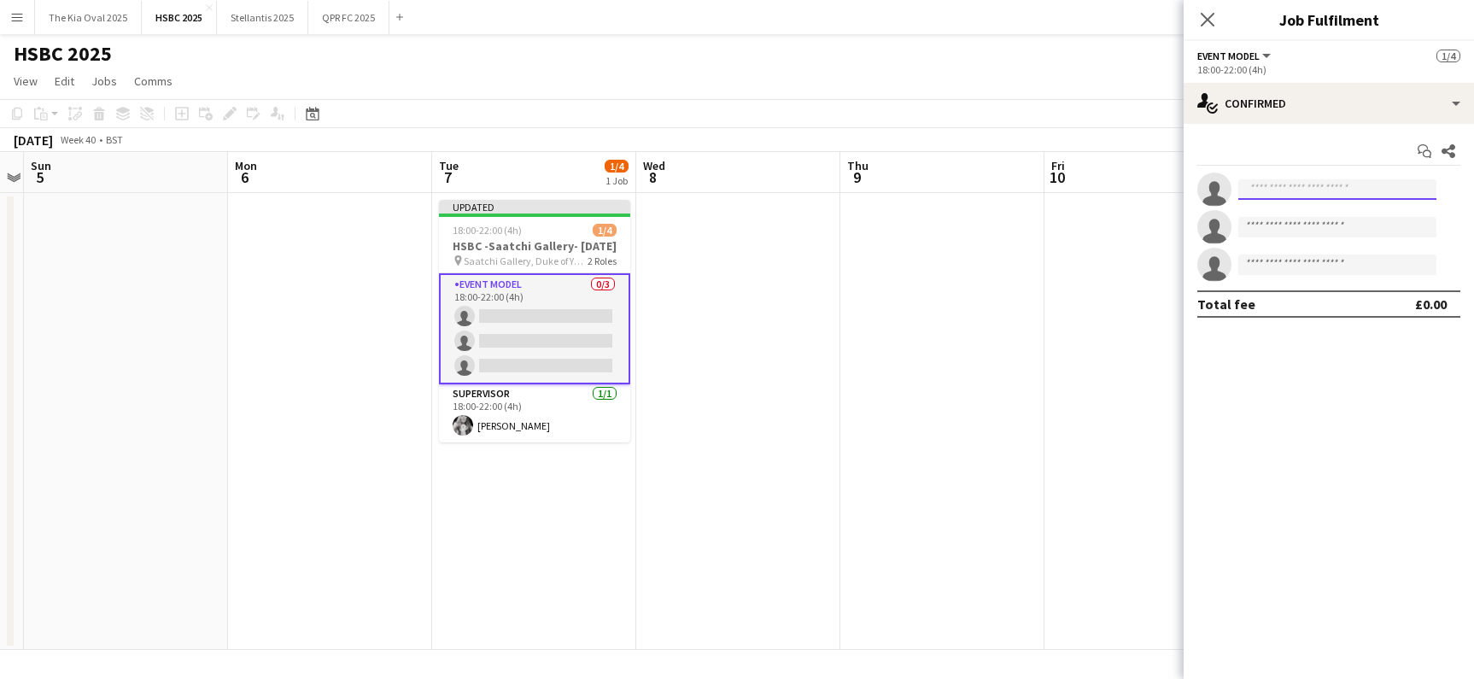
click at [1282, 182] on input at bounding box center [1337, 189] width 198 height 20
type input "*****"
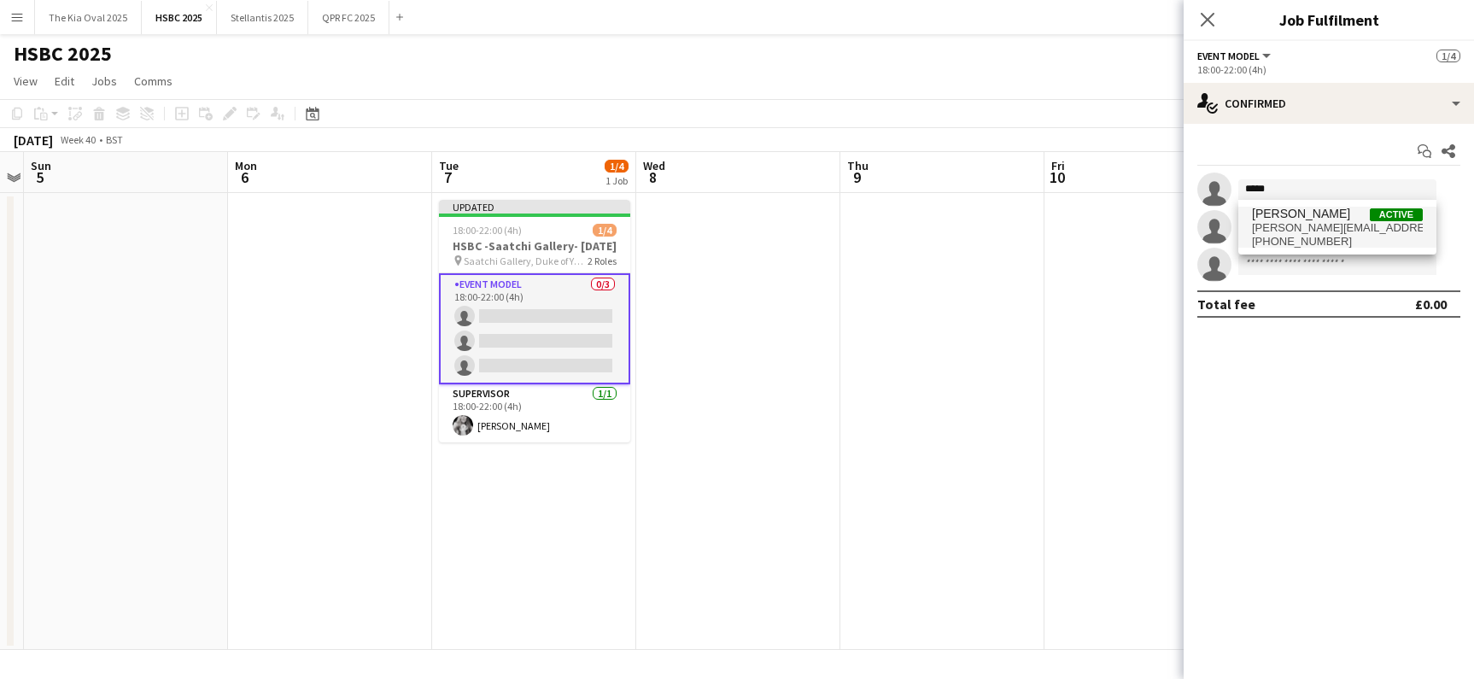
click at [1298, 221] on span "helenpenney@btinternet.com" at bounding box center [1337, 228] width 171 height 14
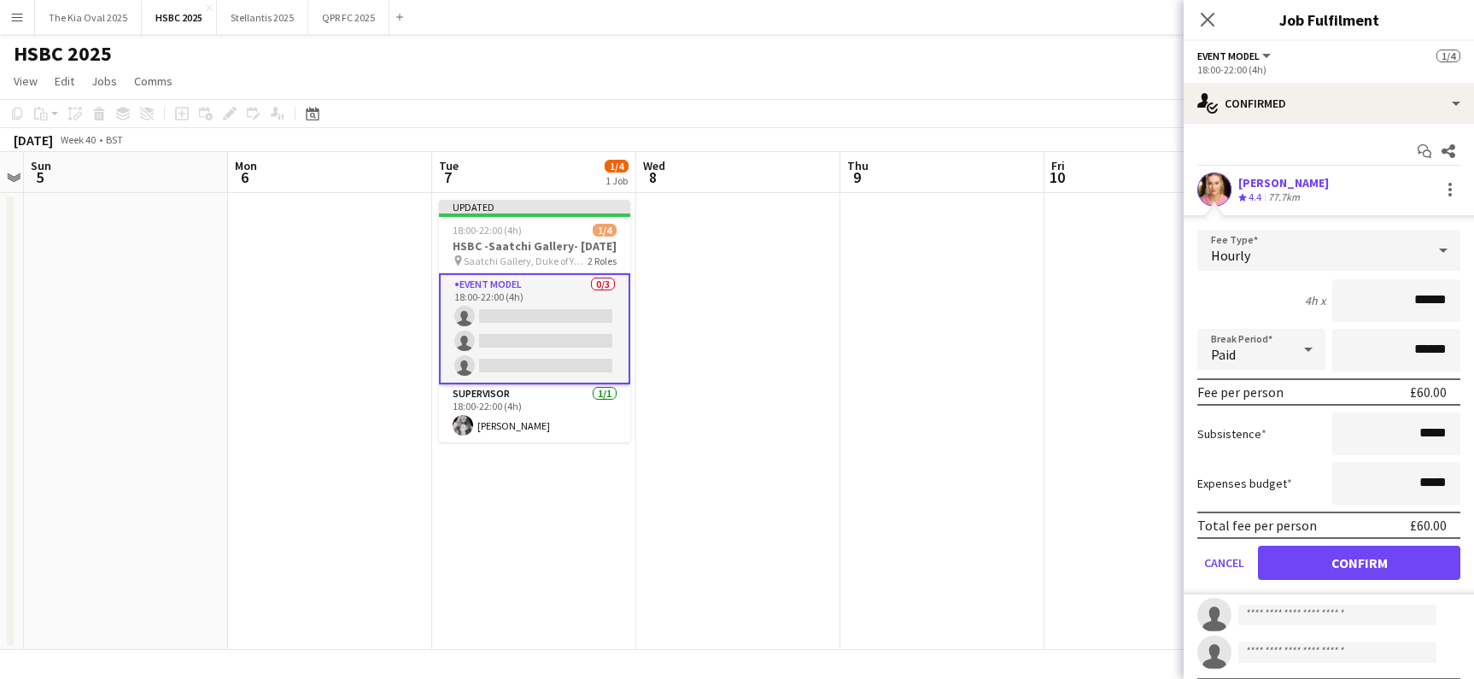
click button "Confirm" at bounding box center [1359, 563] width 202 height 34
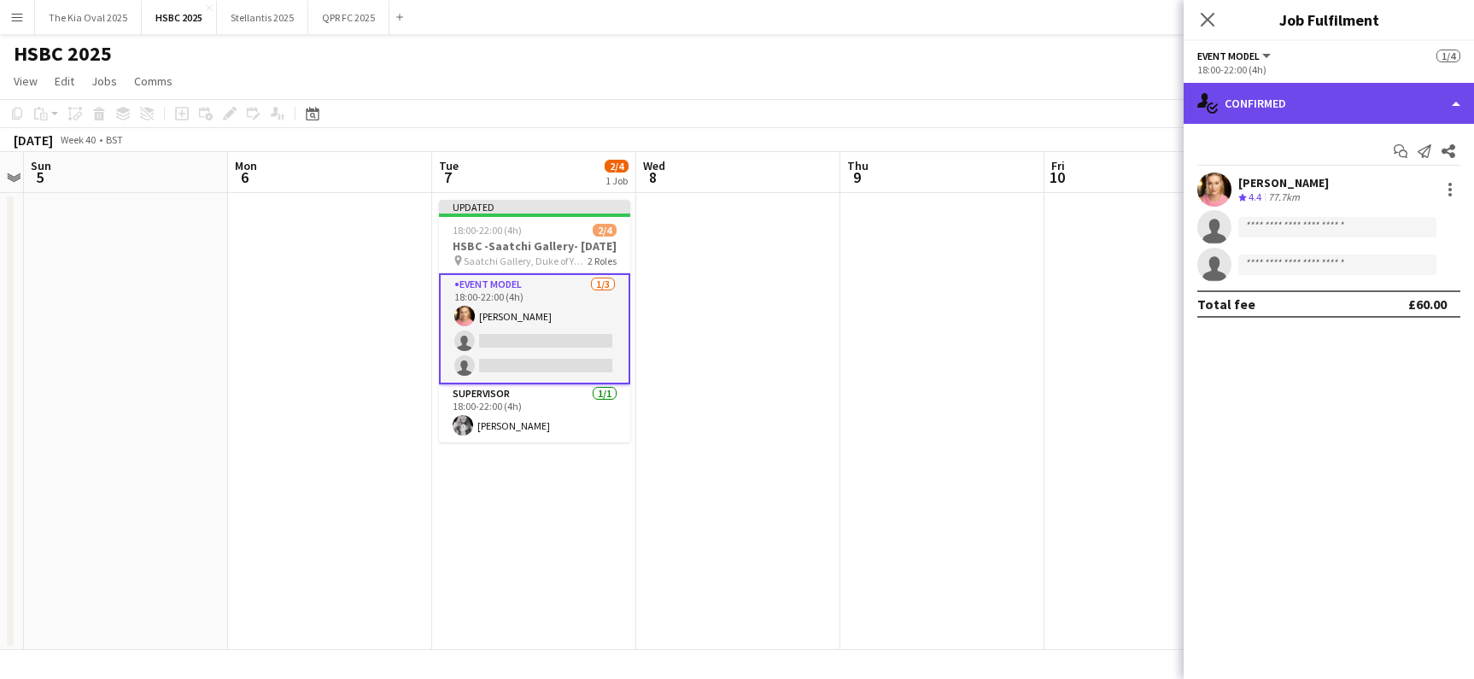
click at [1319, 90] on div "single-neutral-actions-check-2 Confirmed" at bounding box center [1328, 103] width 290 height 41
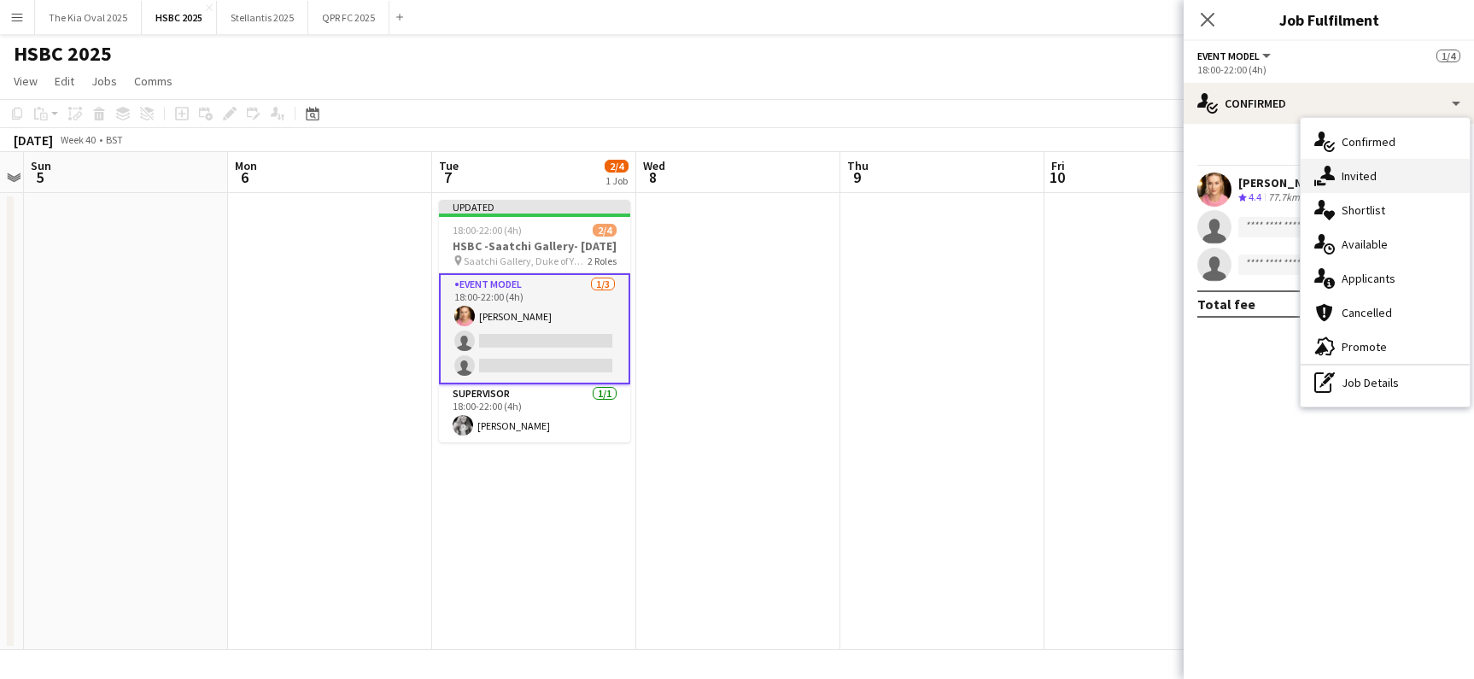
click at [1399, 179] on div "single-neutral-actions-share-1 Invited" at bounding box center [1384, 176] width 169 height 34
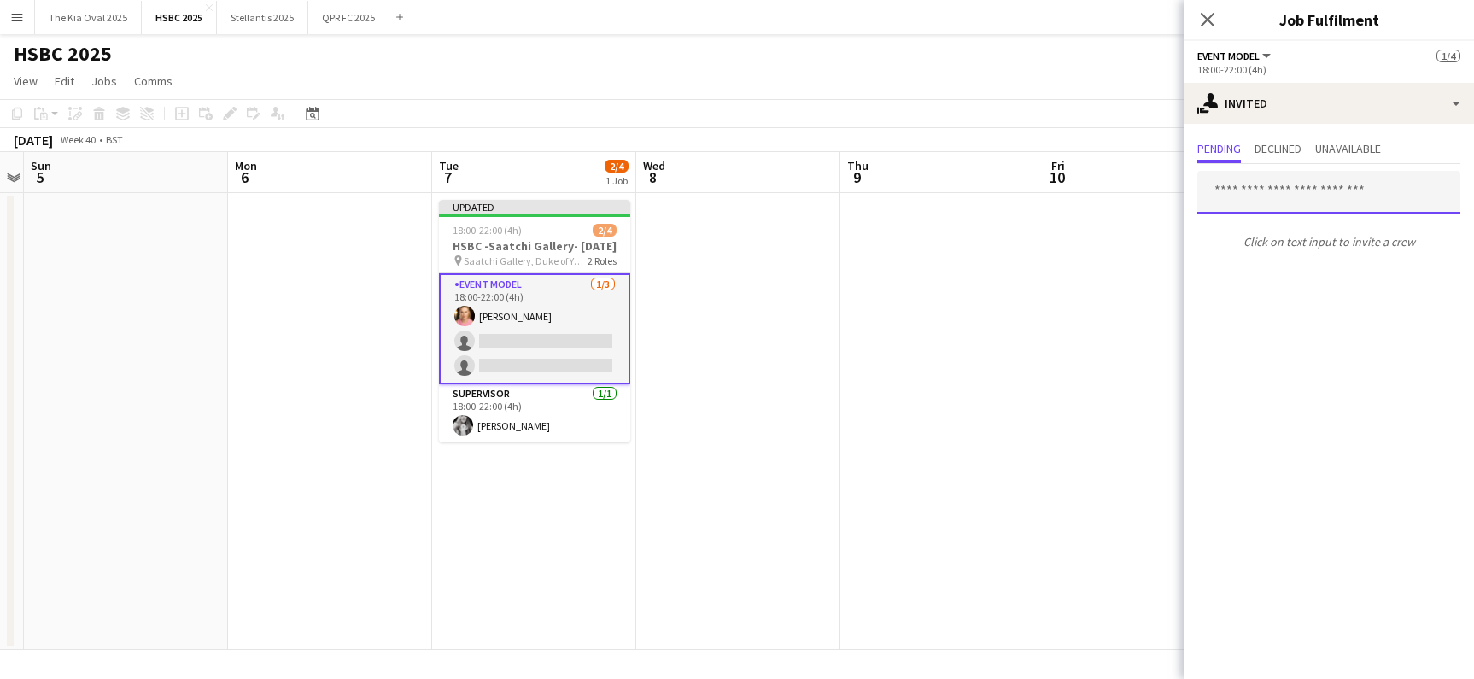
click at [1282, 196] on input "text" at bounding box center [1328, 192] width 263 height 43
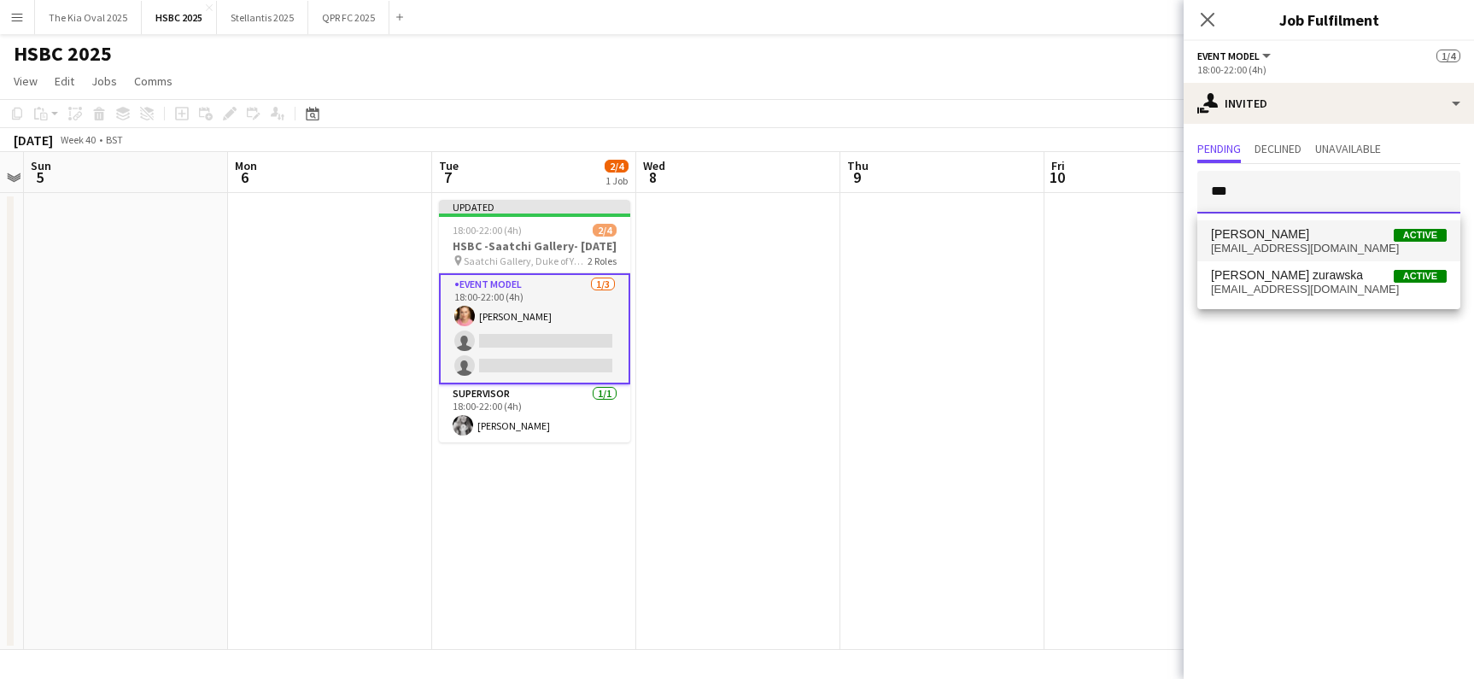
type input "***"
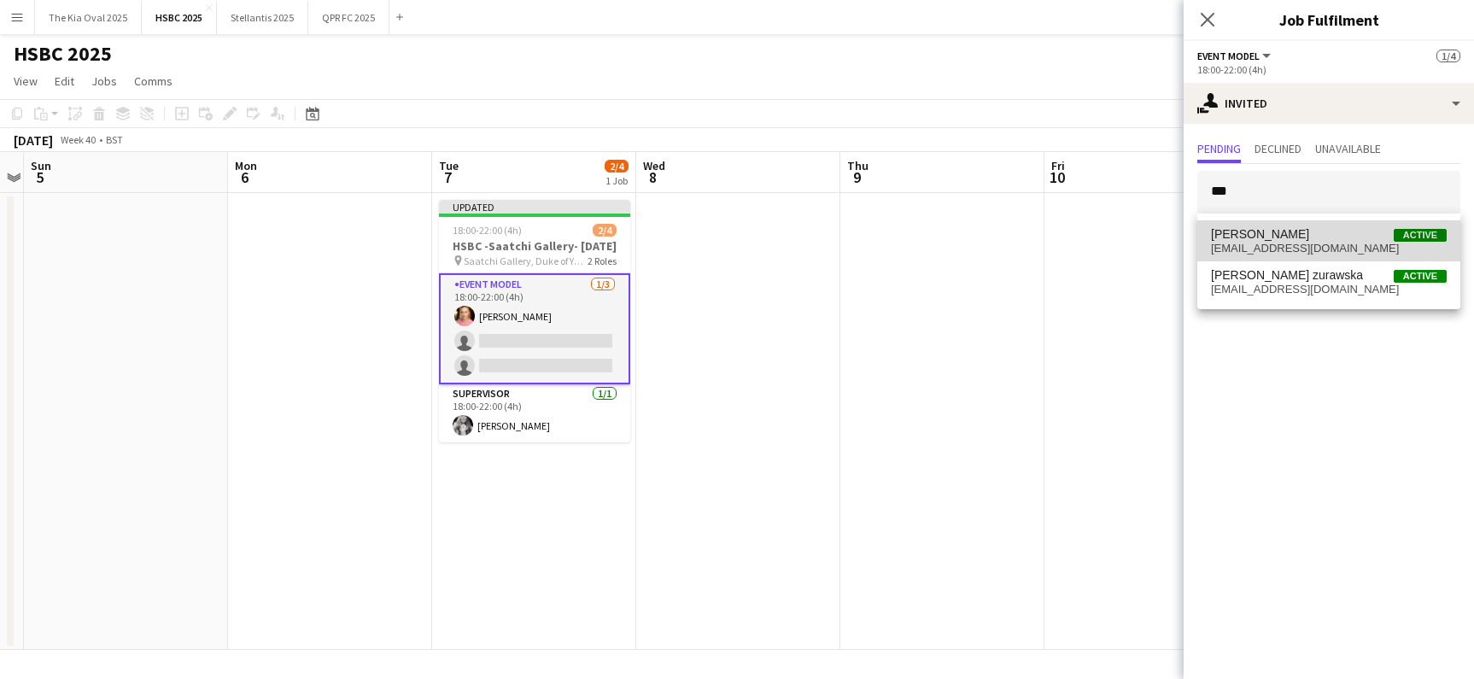
click at [1303, 243] on span "izzib@hotmail.com" at bounding box center [1329, 249] width 236 height 14
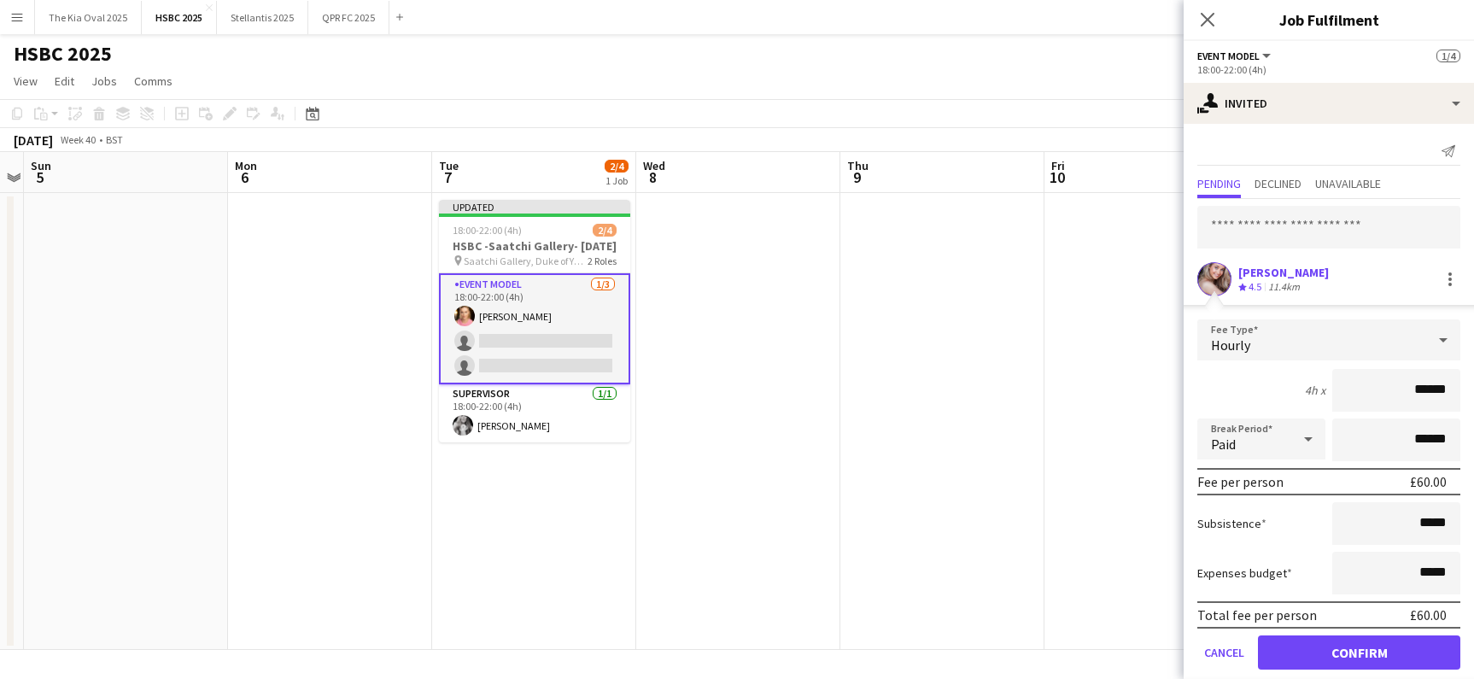
click button "Confirm" at bounding box center [1359, 652] width 202 height 34
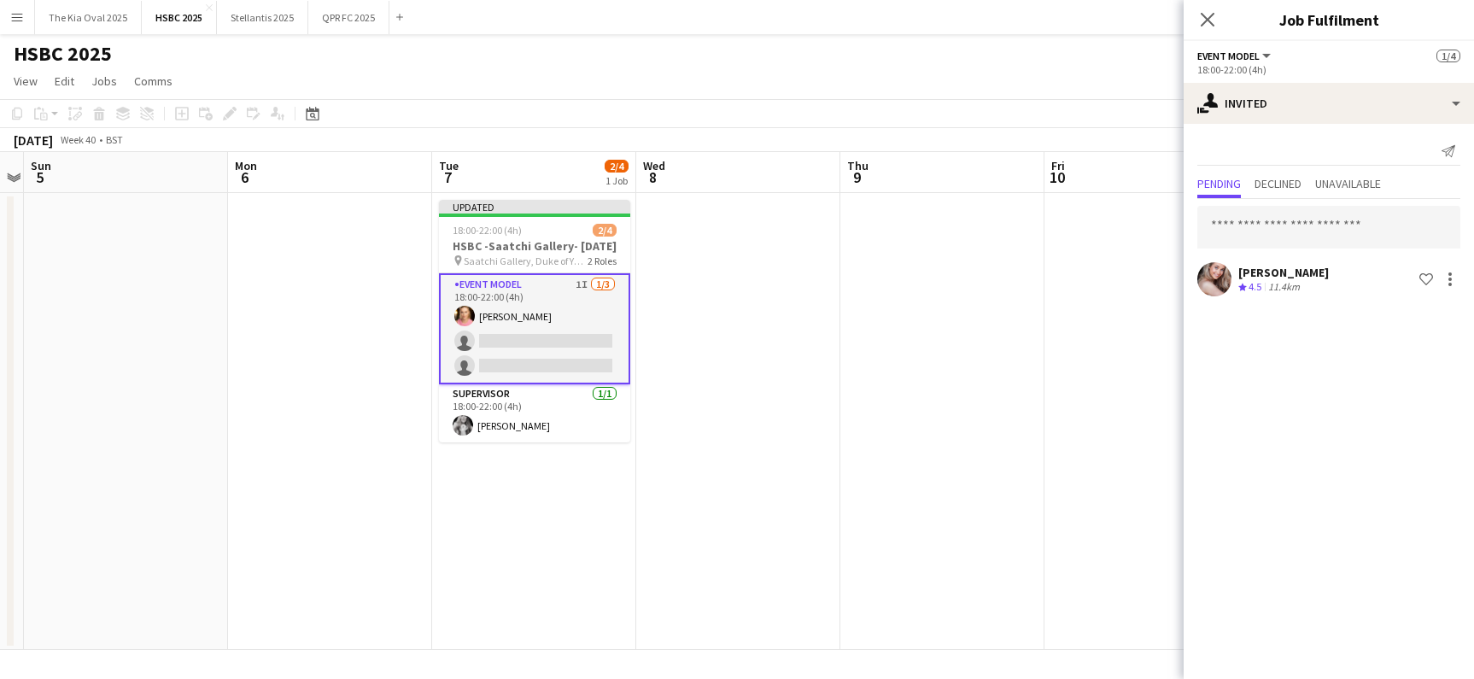
click at [953, 655] on app-board "HSBC 2025 user View Day view expanded Day view collapsed Month view Date picker…" at bounding box center [737, 356] width 1474 height 645
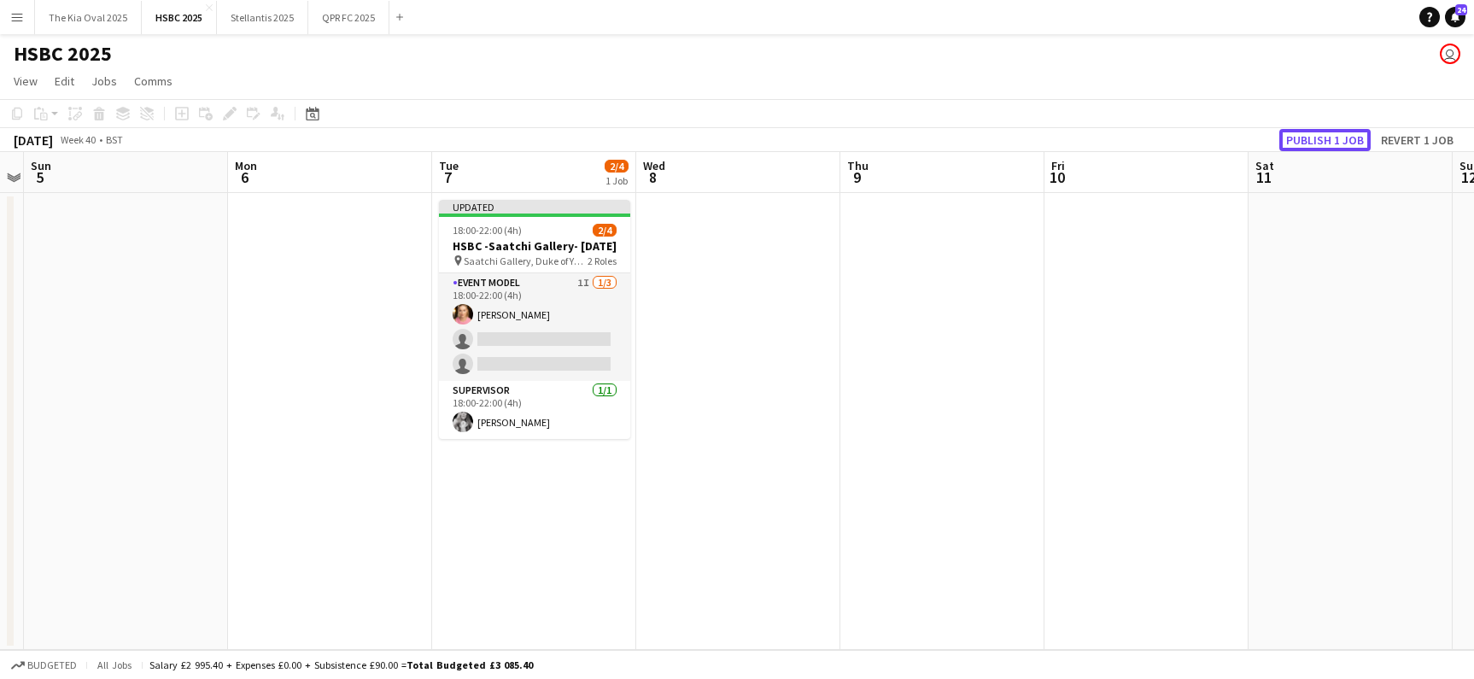
click at [1332, 142] on button "Publish 1 job" at bounding box center [1324, 140] width 91 height 22
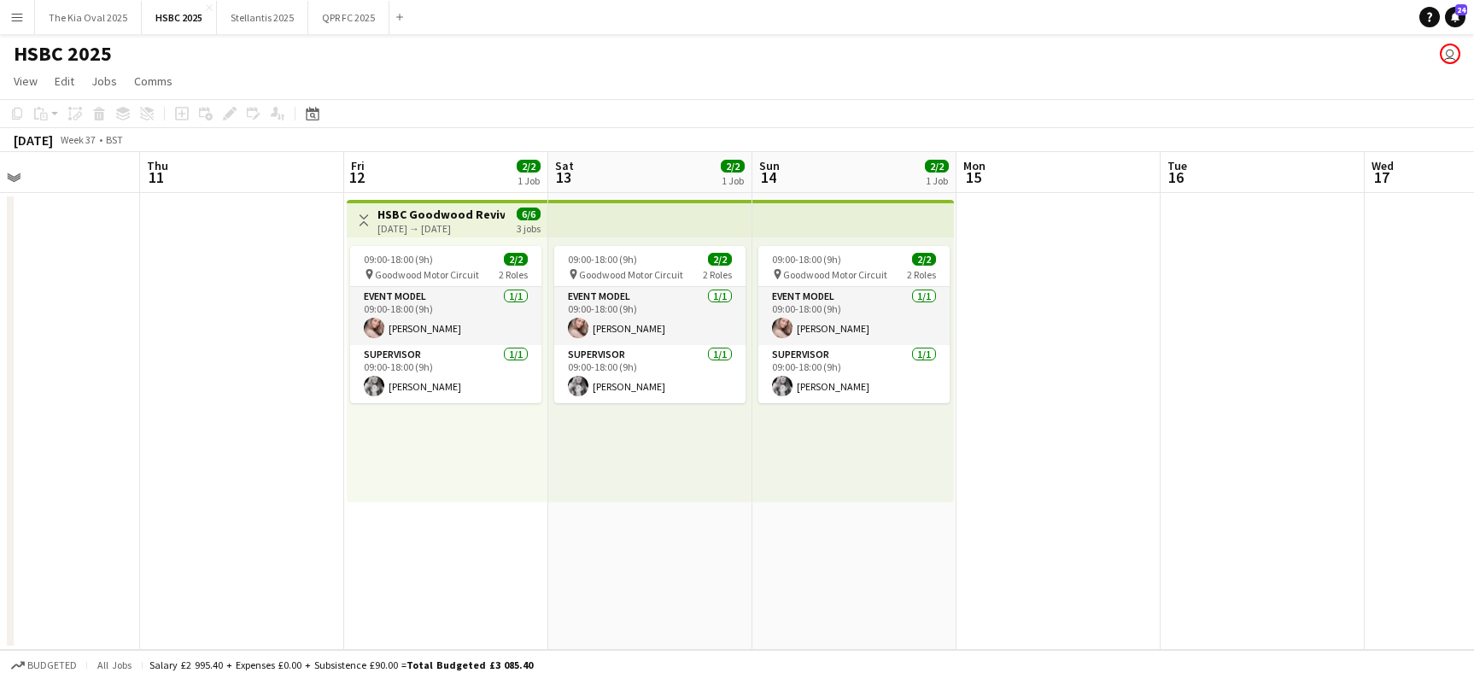
scroll to position [0, 409]
